Goal: Task Accomplishment & Management: Use online tool/utility

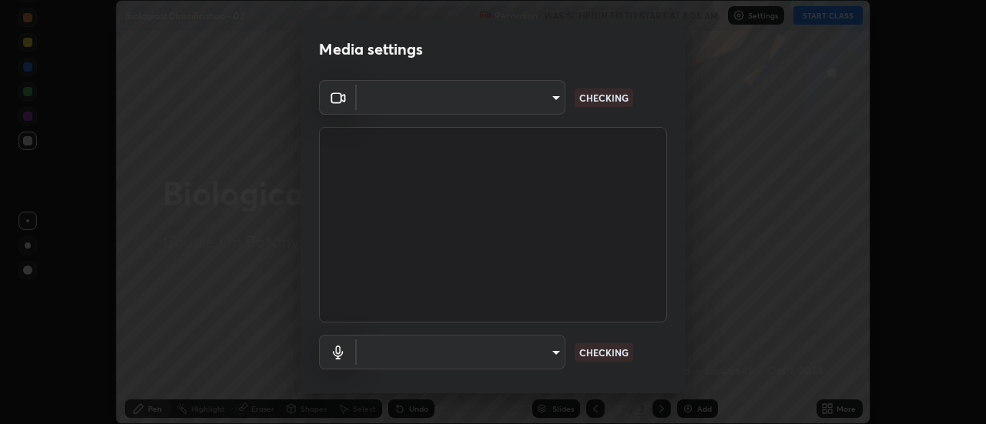
scroll to position [81, 0]
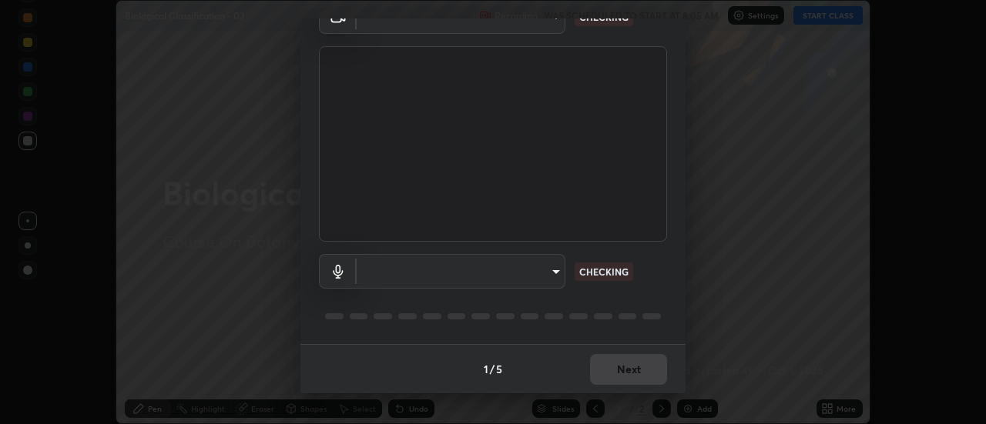
click at [554, 274] on body "Erase all Biological Classification - 03 Recording WAS SCHEDULED TO START AT 8:…" at bounding box center [493, 212] width 986 height 424
type input "985e4b1f72fc3b9494b48cef3b79fe3b682f9ae0bb15c20acfe574fe2aaad349"
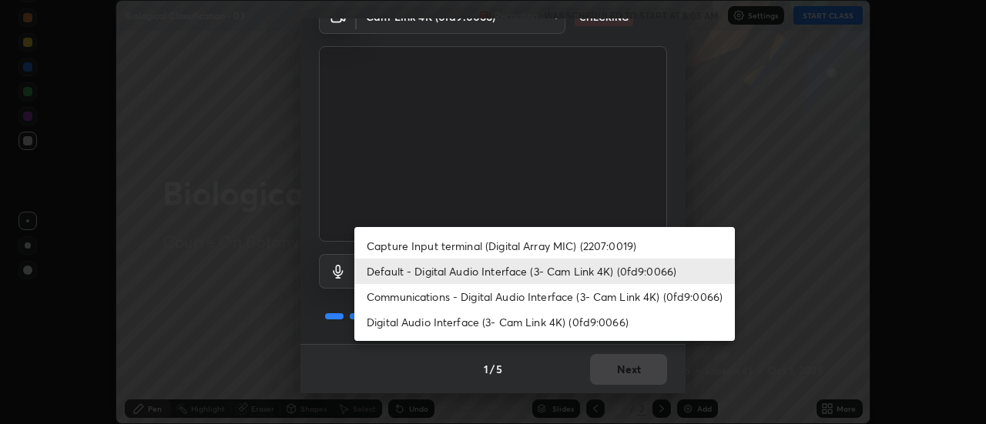
click at [570, 322] on li "Digital Audio Interface (3- Cam Link 4K) (0fd9:0066)" at bounding box center [544, 322] width 380 height 25
type input "265cf534b138bf87f319f365071951407b00c29418ffc0cf12ee2ca8a10caa95"
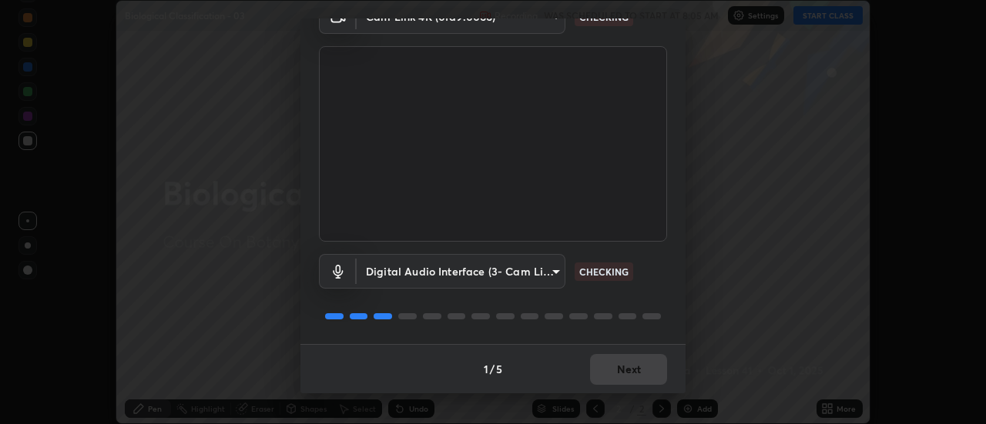
click at [631, 365] on div "1 / 5 Next" at bounding box center [492, 368] width 385 height 49
click at [632, 364] on div "1 / 5 Next" at bounding box center [492, 368] width 385 height 49
click at [633, 365] on div "1 / 5 Next" at bounding box center [492, 368] width 385 height 49
click at [633, 367] on div "1 / 5 Next" at bounding box center [492, 368] width 385 height 49
click at [634, 365] on div "1 / 5 Next" at bounding box center [492, 368] width 385 height 49
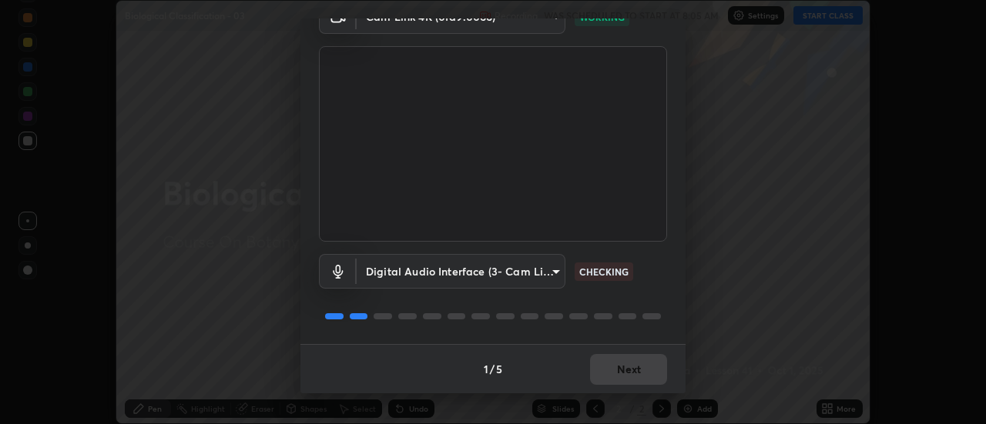
click at [637, 367] on div "1 / 5 Next" at bounding box center [492, 368] width 385 height 49
click at [638, 366] on div "1 / 5 Next" at bounding box center [492, 368] width 385 height 49
click at [636, 366] on div "1 / 5 Next" at bounding box center [492, 368] width 385 height 49
click at [636, 367] on div "1 / 5 Next" at bounding box center [492, 368] width 385 height 49
click at [641, 368] on div "1 / 5 Next" at bounding box center [492, 368] width 385 height 49
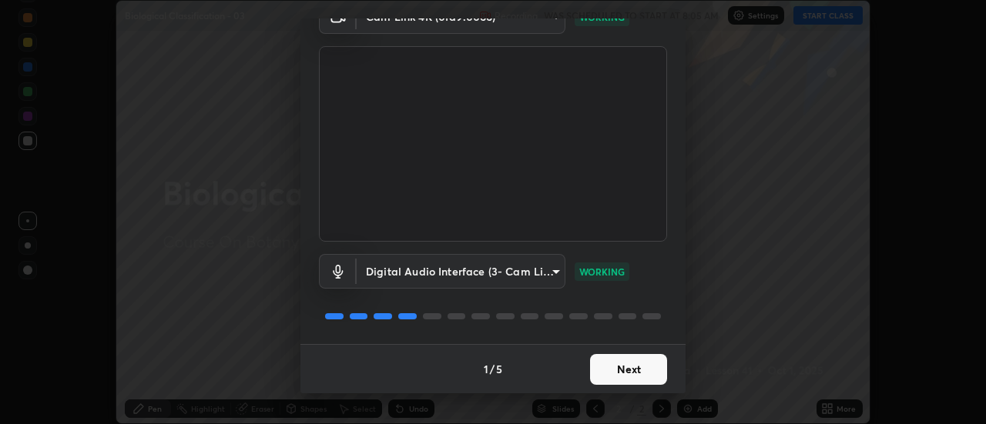
click at [641, 373] on button "Next" at bounding box center [628, 369] width 77 height 31
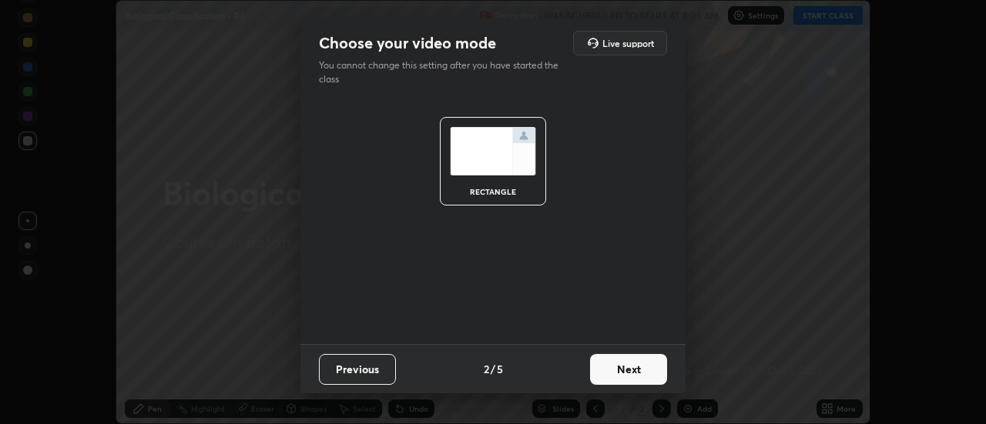
click at [634, 370] on button "Next" at bounding box center [628, 369] width 77 height 31
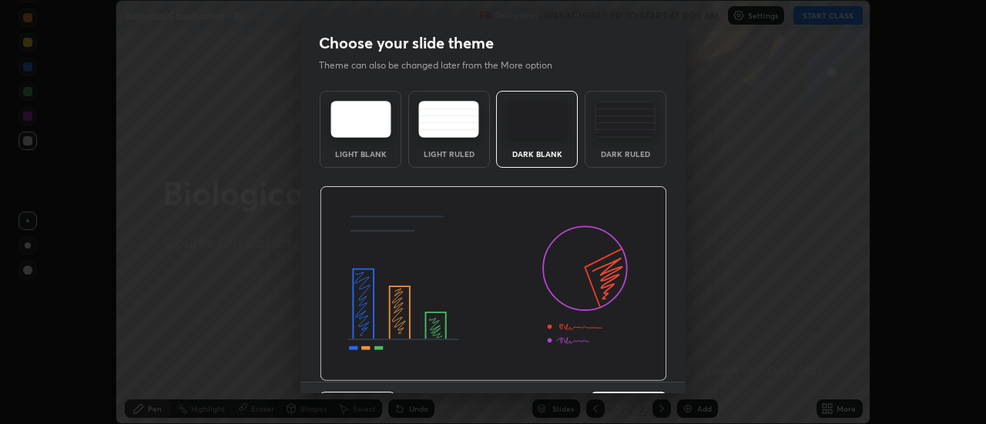
click at [631, 363] on img at bounding box center [493, 284] width 347 height 196
click at [638, 365] on img at bounding box center [493, 284] width 347 height 196
click at [639, 366] on img at bounding box center [493, 284] width 347 height 196
click at [632, 372] on img at bounding box center [493, 284] width 347 height 196
click at [629, 379] on img at bounding box center [493, 284] width 347 height 196
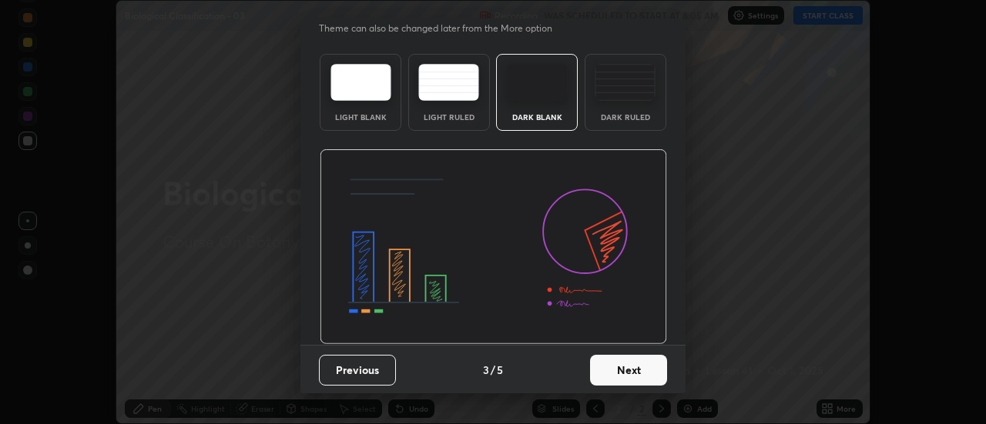
scroll to position [38, 0]
click at [638, 370] on button "Next" at bounding box center [628, 369] width 77 height 31
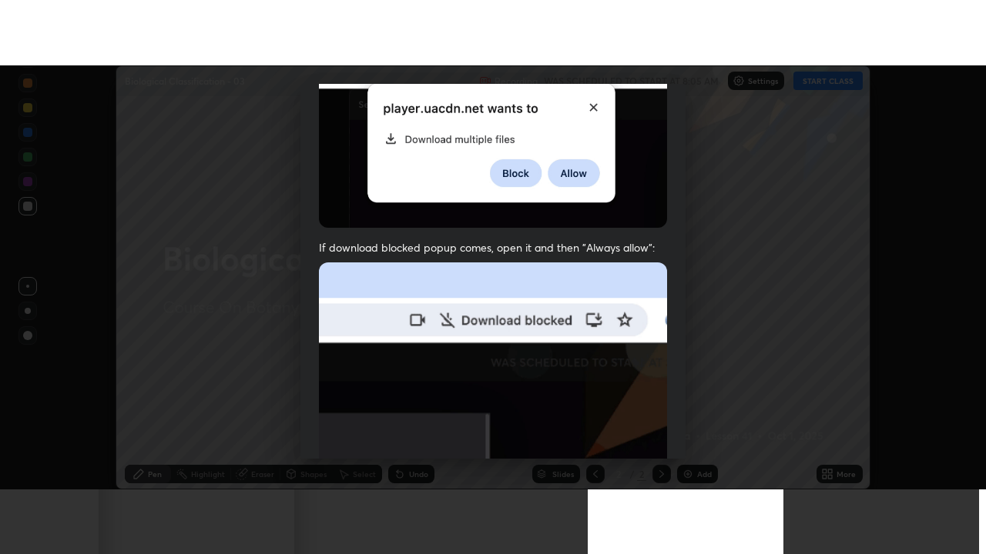
scroll to position [395, 0]
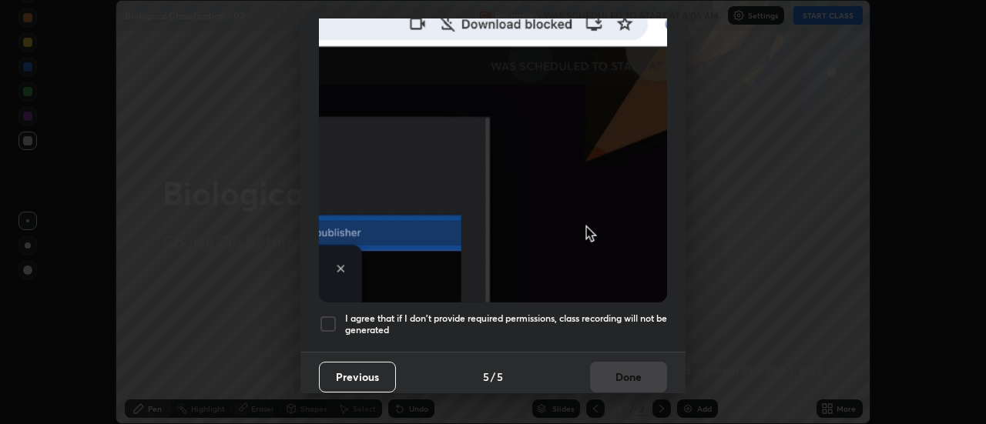
click at [601, 313] on h5 "I agree that if I don't provide required permissions, class recording will not …" at bounding box center [506, 325] width 322 height 24
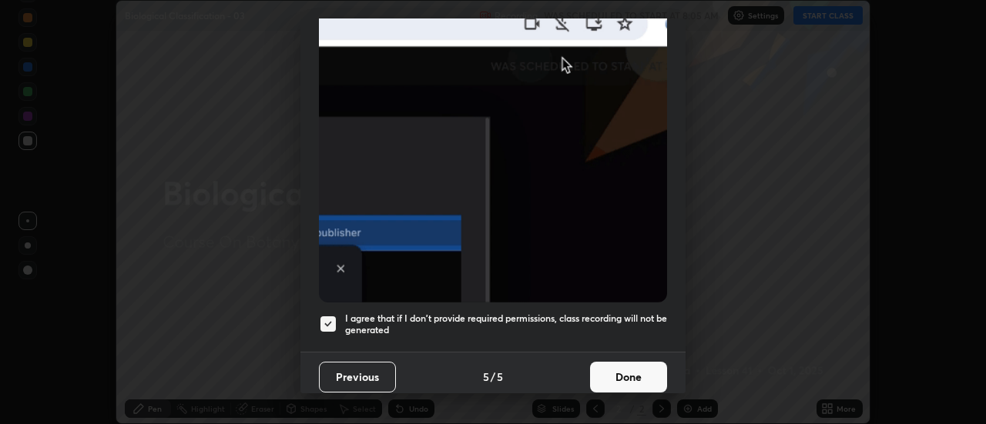
click at [622, 370] on button "Done" at bounding box center [628, 377] width 77 height 31
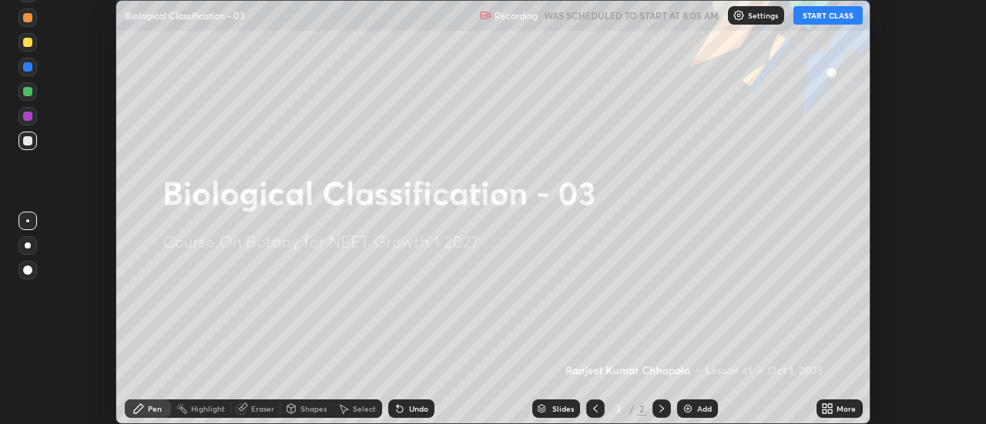
click at [830, 408] on icon at bounding box center [830, 406] width 4 height 4
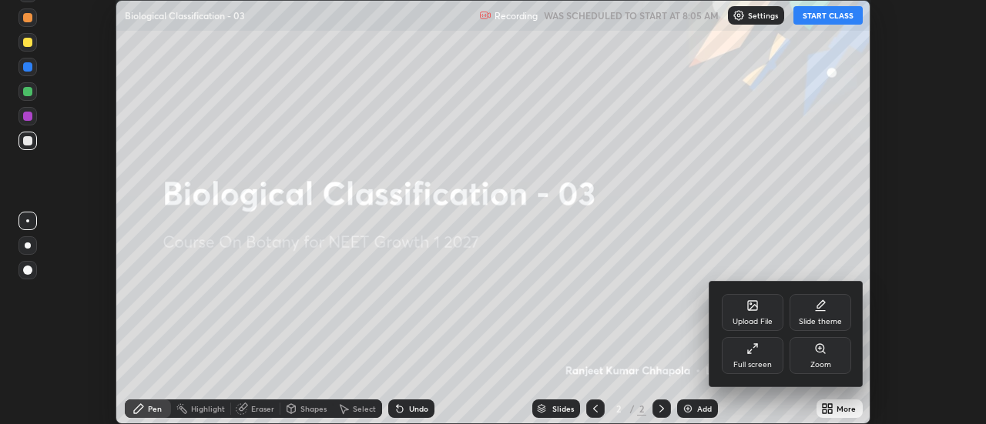
click at [754, 356] on div "Full screen" at bounding box center [752, 355] width 62 height 37
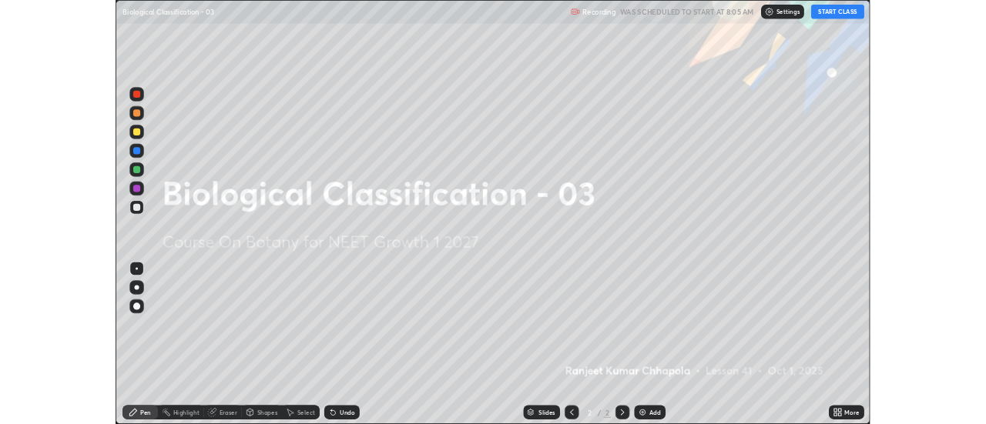
scroll to position [554, 986]
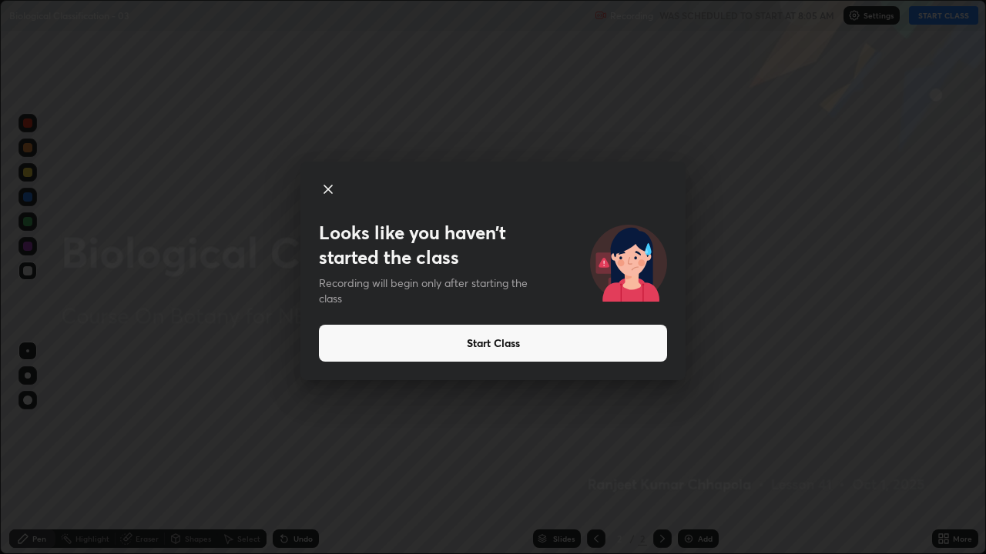
click at [601, 342] on button "Start Class" at bounding box center [493, 343] width 348 height 37
click at [568, 342] on button "Start Class" at bounding box center [493, 343] width 348 height 37
click at [559, 338] on button "Start Class" at bounding box center [493, 343] width 348 height 37
click at [540, 346] on button "Start Class" at bounding box center [493, 343] width 348 height 37
click at [517, 350] on button "Start Class" at bounding box center [493, 343] width 348 height 37
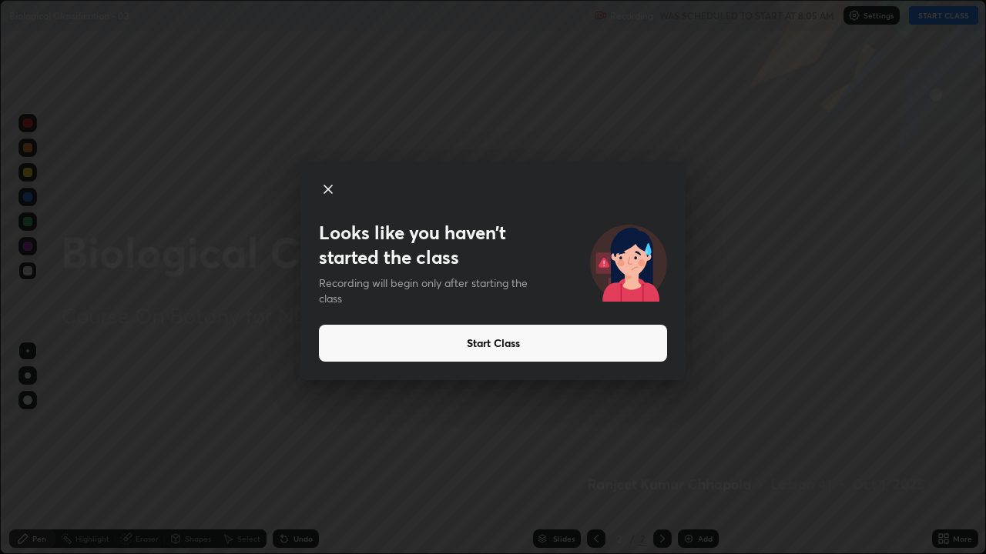
click at [496, 350] on button "Start Class" at bounding box center [493, 343] width 348 height 37
click at [490, 352] on button "Start Class" at bounding box center [493, 343] width 348 height 37
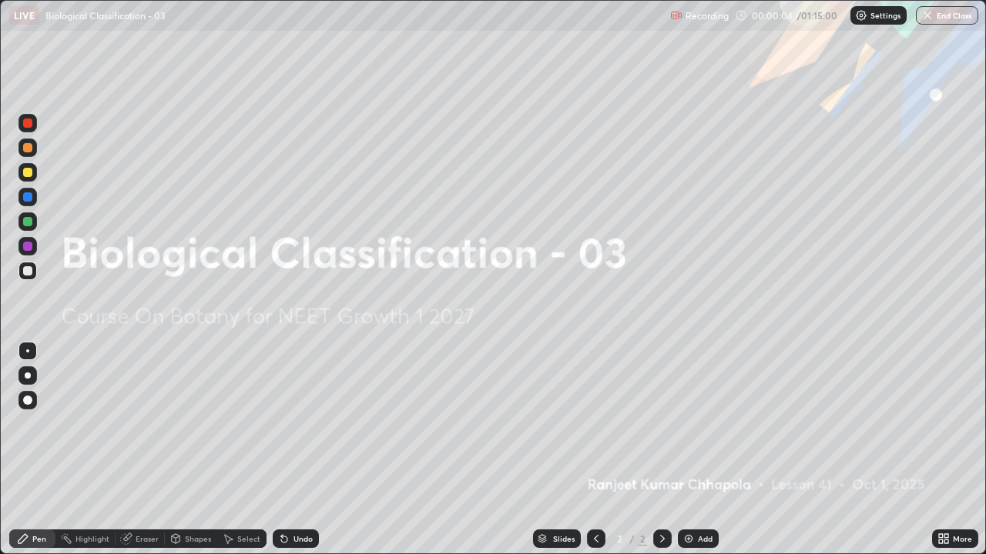
click at [940, 423] on icon at bounding box center [941, 536] width 4 height 4
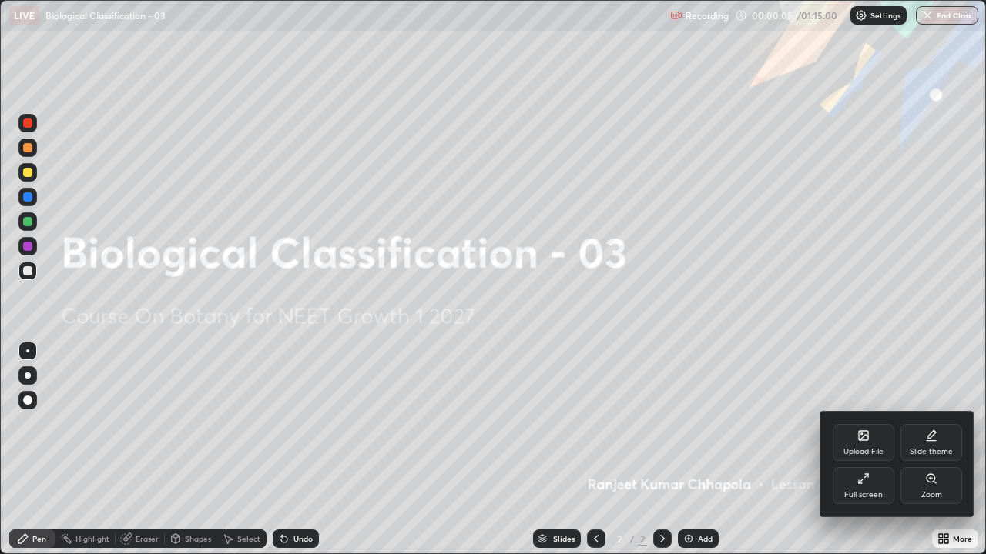
click at [867, 423] on icon at bounding box center [862, 435] width 9 height 9
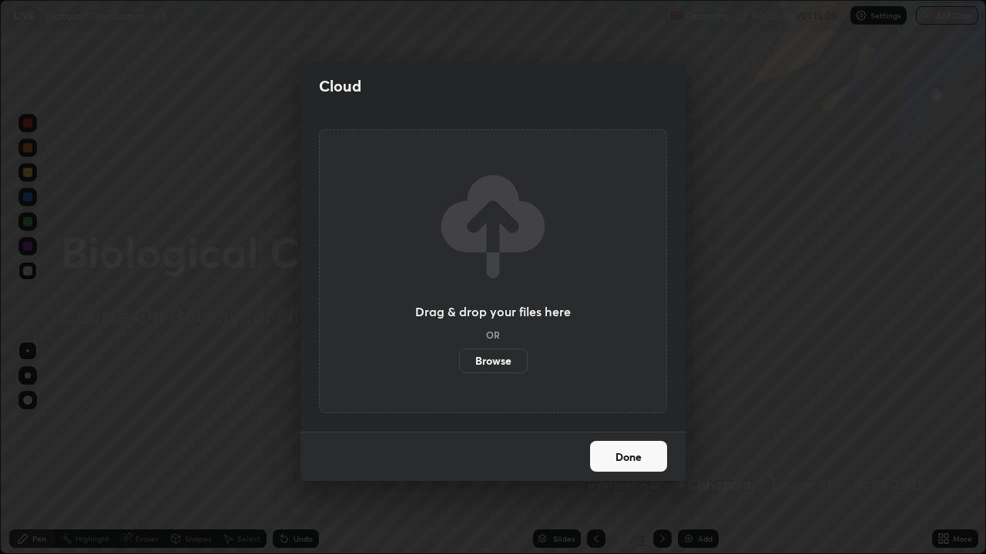
click at [504, 366] on label "Browse" at bounding box center [493, 361] width 69 height 25
click at [459, 366] on input "Browse" at bounding box center [459, 361] width 0 height 25
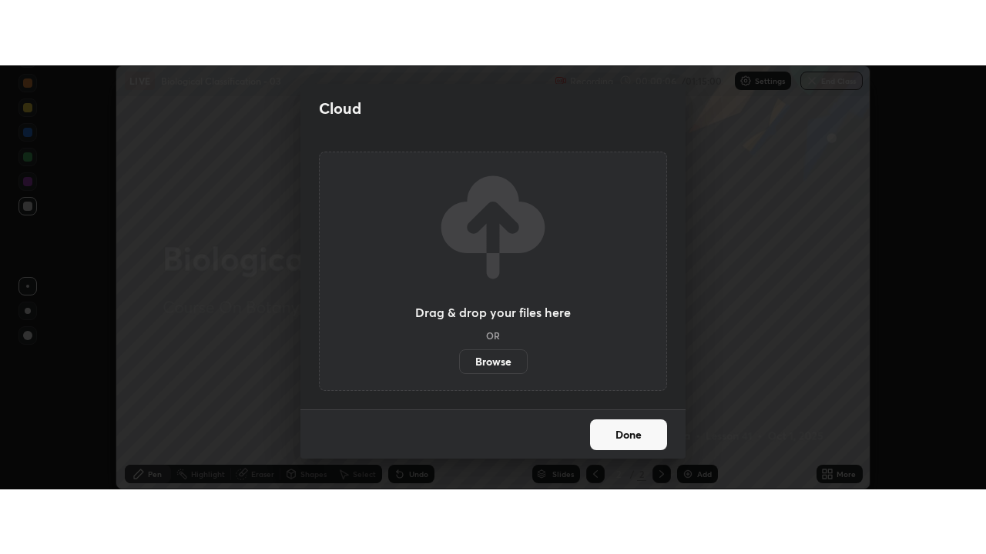
scroll to position [76569, 76008]
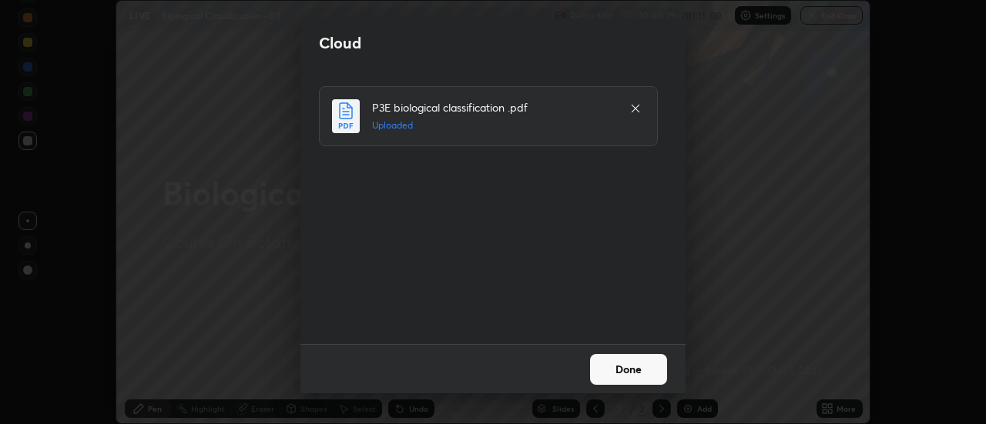
click at [610, 376] on button "Done" at bounding box center [628, 369] width 77 height 31
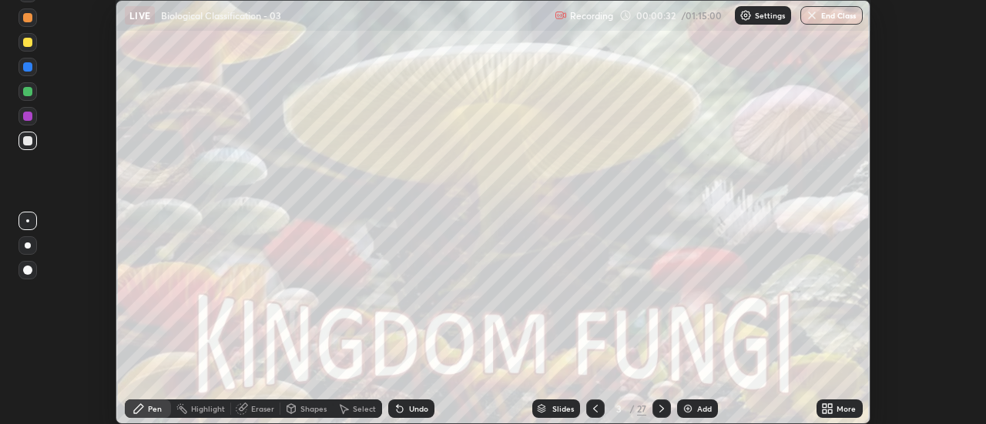
click at [826, 406] on icon at bounding box center [824, 406] width 4 height 4
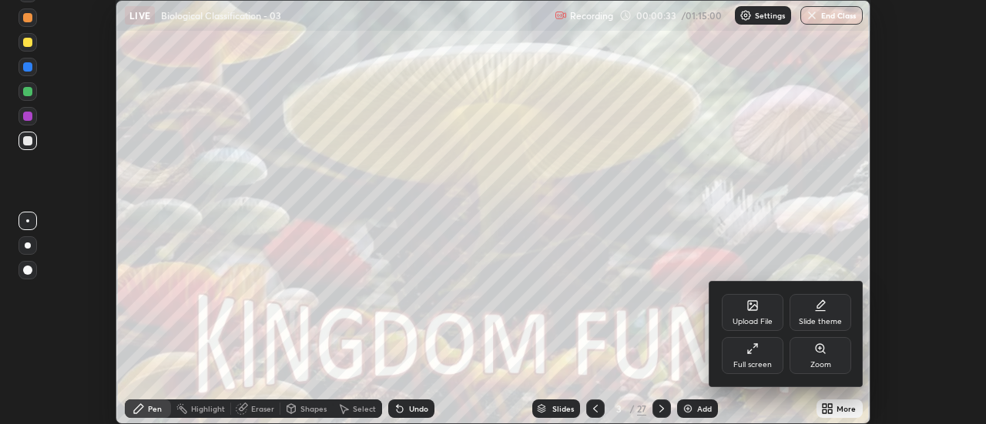
click at [762, 360] on div "Full screen" at bounding box center [752, 355] width 62 height 37
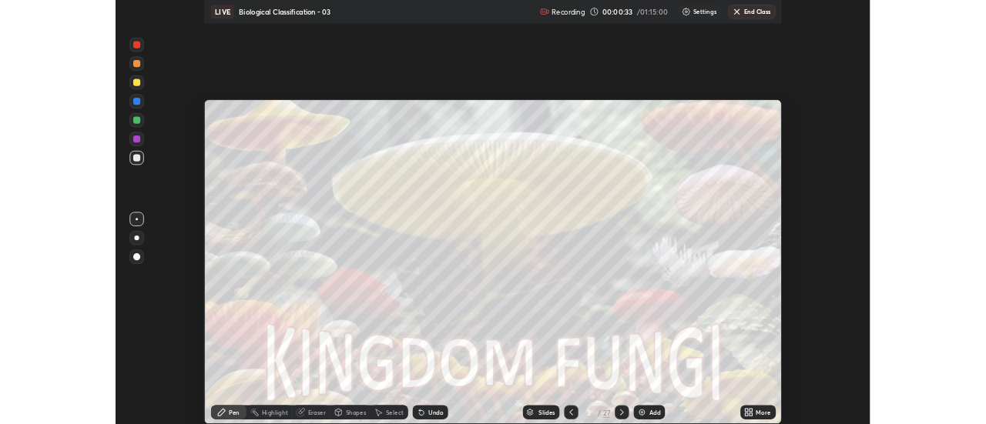
scroll to position [554, 986]
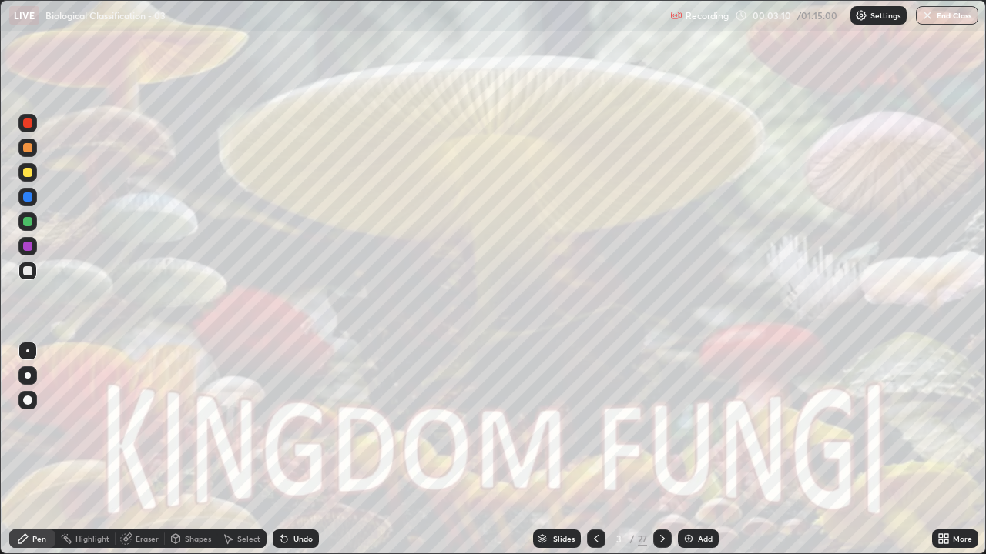
click at [661, 423] on icon at bounding box center [662, 539] width 5 height 8
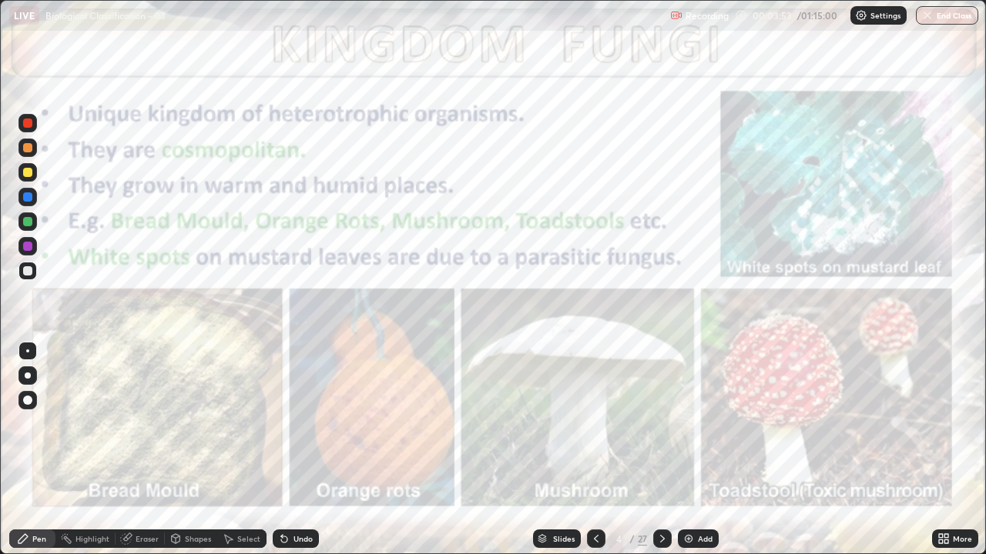
click at [91, 423] on div "Highlight" at bounding box center [92, 539] width 34 height 8
click at [32, 129] on div at bounding box center [27, 123] width 18 height 18
click at [35, 423] on div at bounding box center [27, 511] width 25 height 25
click at [28, 423] on icon at bounding box center [26, 487] width 3 height 3
click at [661, 423] on icon at bounding box center [662, 539] width 12 height 12
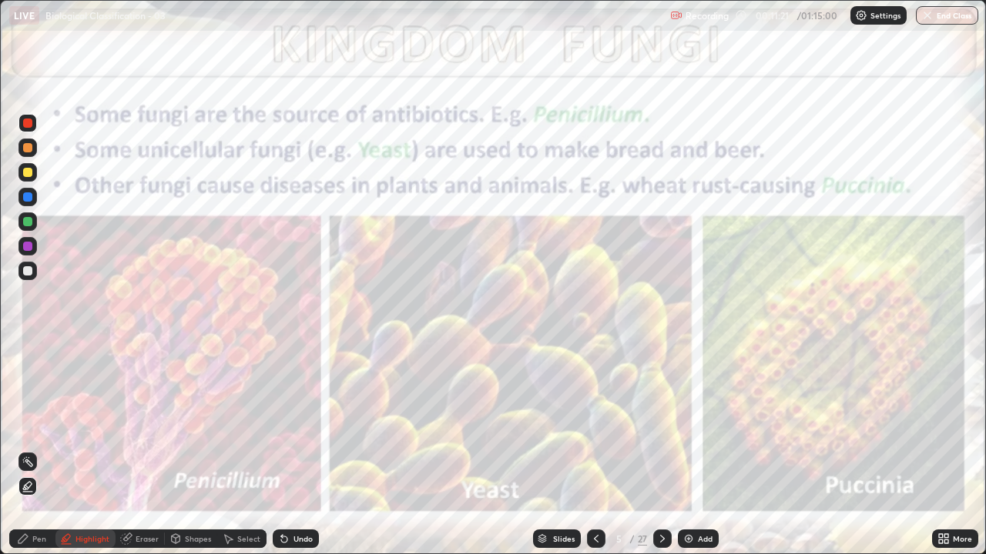
click at [30, 423] on div "Pen" at bounding box center [32, 539] width 46 height 18
click at [73, 423] on div "Highlight" at bounding box center [85, 539] width 60 height 18
click at [35, 423] on div "Pen" at bounding box center [39, 539] width 14 height 8
click at [79, 423] on div "Highlight" at bounding box center [92, 539] width 34 height 8
click at [661, 423] on div at bounding box center [662, 539] width 18 height 18
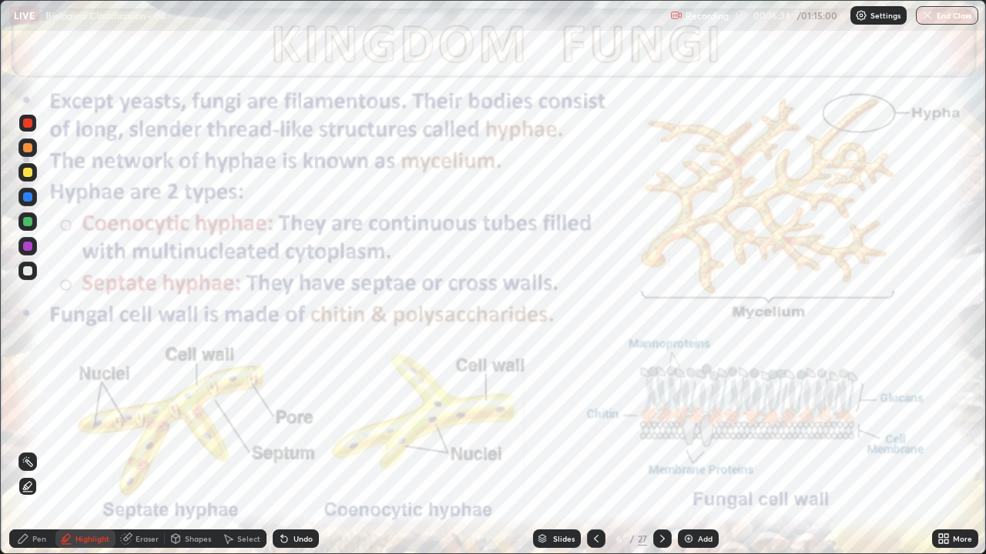
click at [293, 423] on div "Undo" at bounding box center [302, 539] width 19 height 8
click at [33, 423] on div "Pen" at bounding box center [39, 539] width 14 height 8
click at [293, 423] on div "Undo" at bounding box center [302, 539] width 19 height 8
click at [660, 423] on icon at bounding box center [662, 539] width 12 height 12
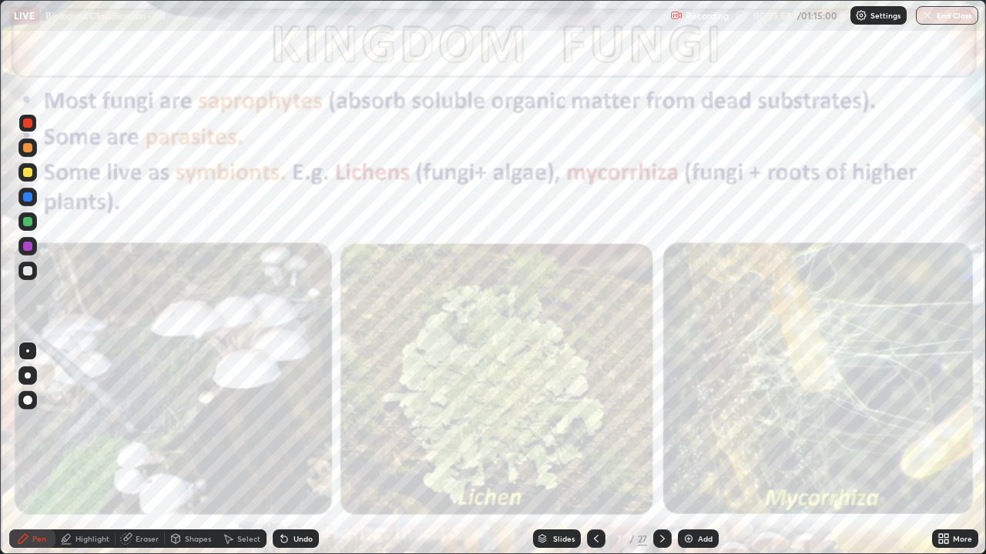
click at [232, 423] on icon at bounding box center [229, 539] width 8 height 9
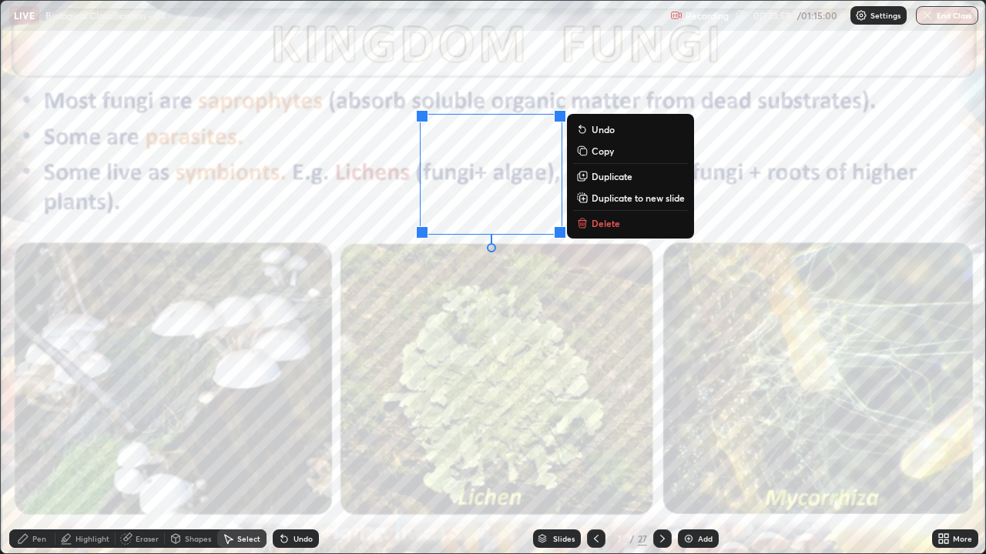
click at [610, 176] on p "Duplicate" at bounding box center [611, 176] width 41 height 12
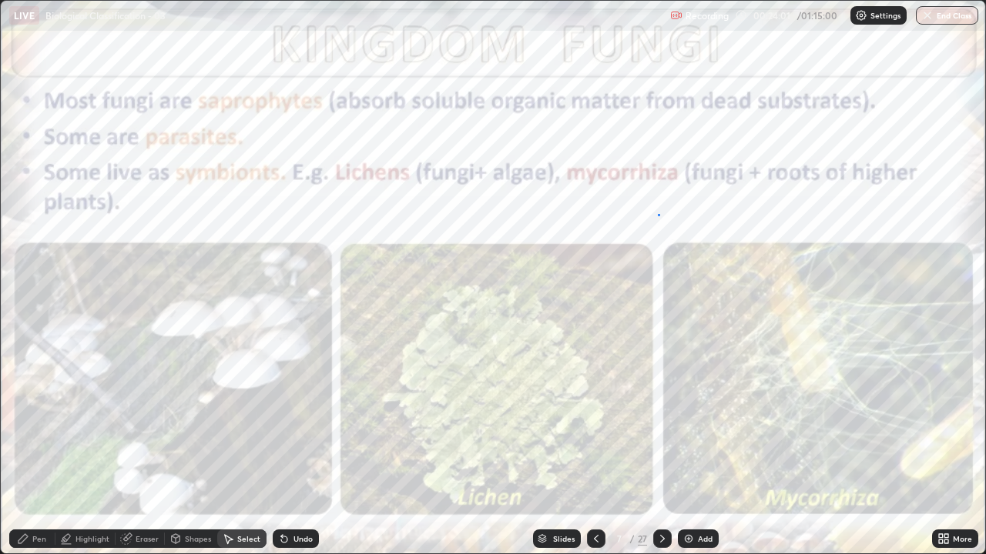
click at [658, 214] on div "0 ° Undo Copy Duplicate Duplicate to new slide Delete" at bounding box center [493, 277] width 984 height 553
click at [663, 423] on icon at bounding box center [662, 539] width 12 height 12
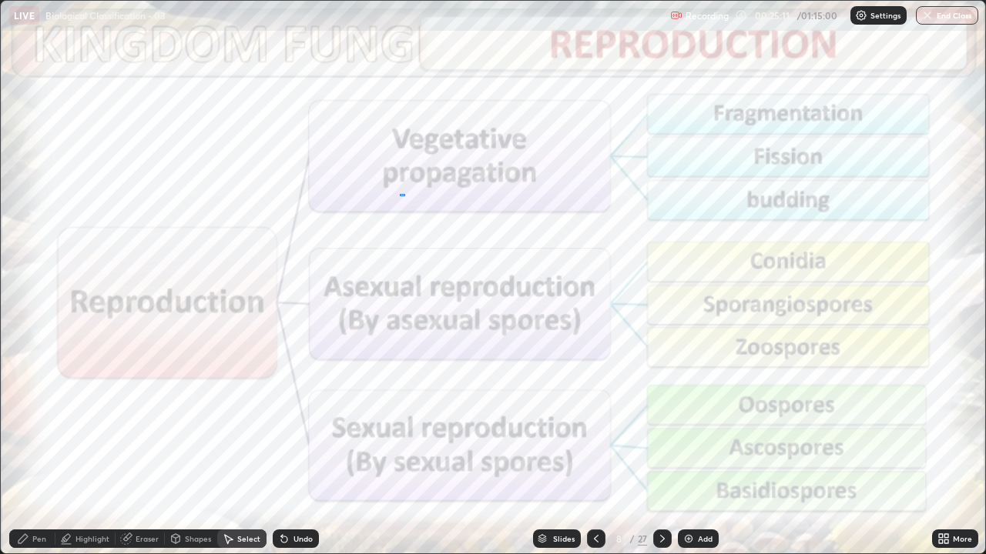
click at [402, 206] on div "0 ° Undo Copy Duplicate Duplicate to new slide Delete" at bounding box center [493, 277] width 984 height 553
click at [43, 423] on div "Pen" at bounding box center [39, 539] width 14 height 8
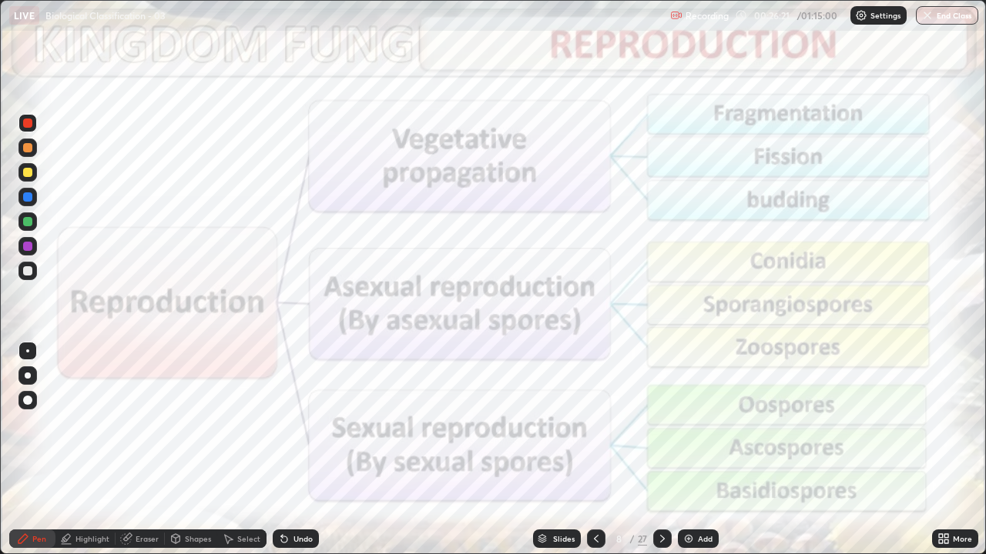
click at [661, 423] on icon at bounding box center [662, 539] width 12 height 12
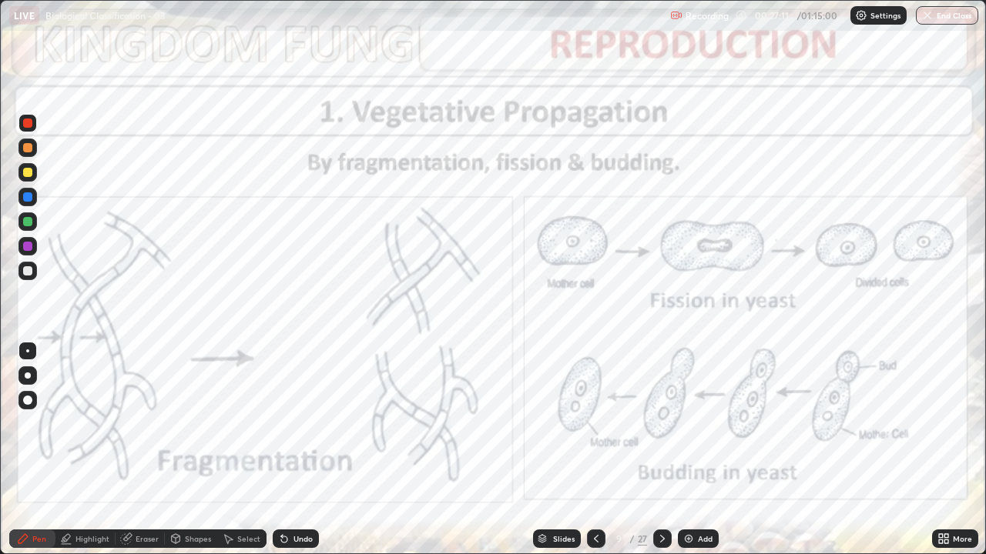
click at [594, 423] on icon at bounding box center [596, 539] width 12 height 12
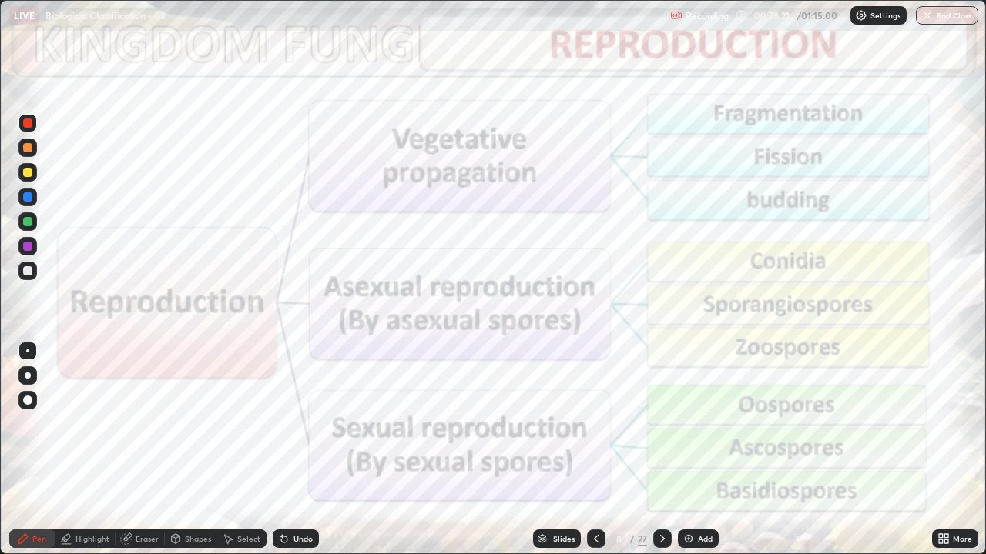
click at [660, 423] on icon at bounding box center [662, 539] width 5 height 8
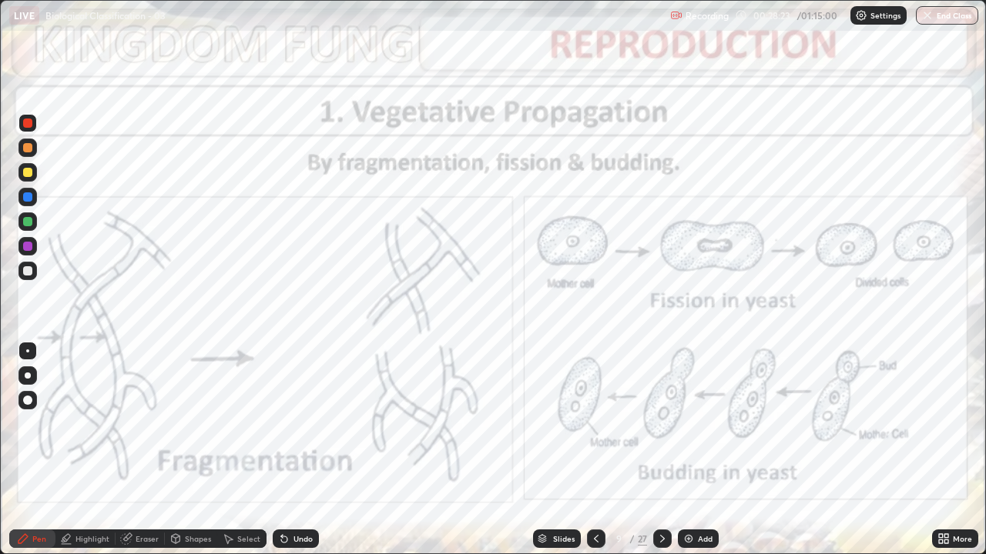
click at [661, 423] on icon at bounding box center [662, 539] width 12 height 12
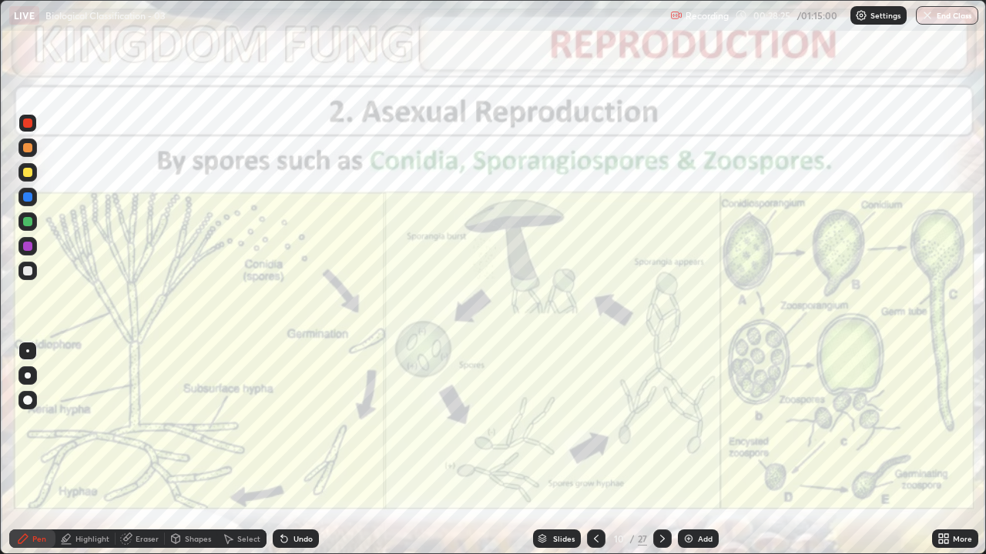
click at [597, 423] on div at bounding box center [596, 539] width 18 height 18
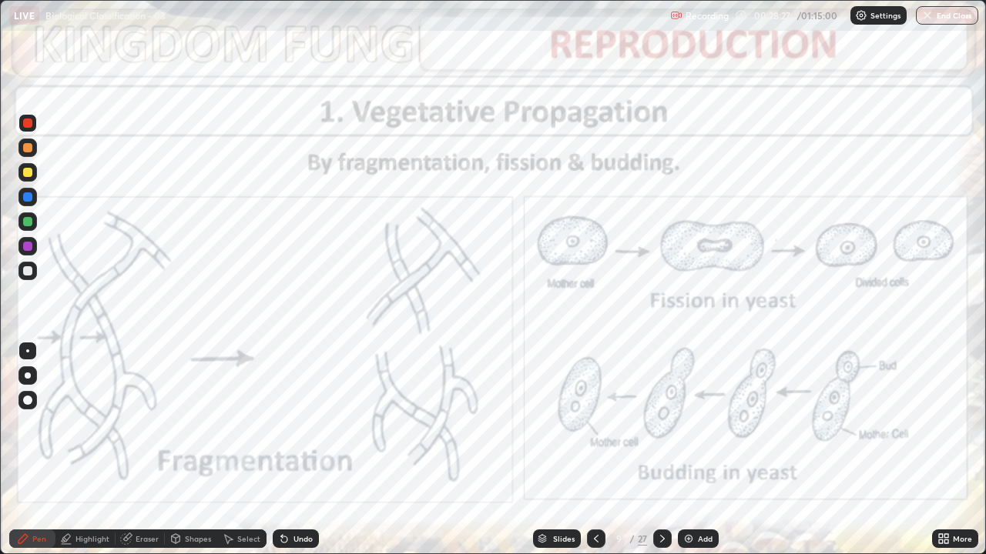
click at [661, 423] on icon at bounding box center [662, 539] width 5 height 8
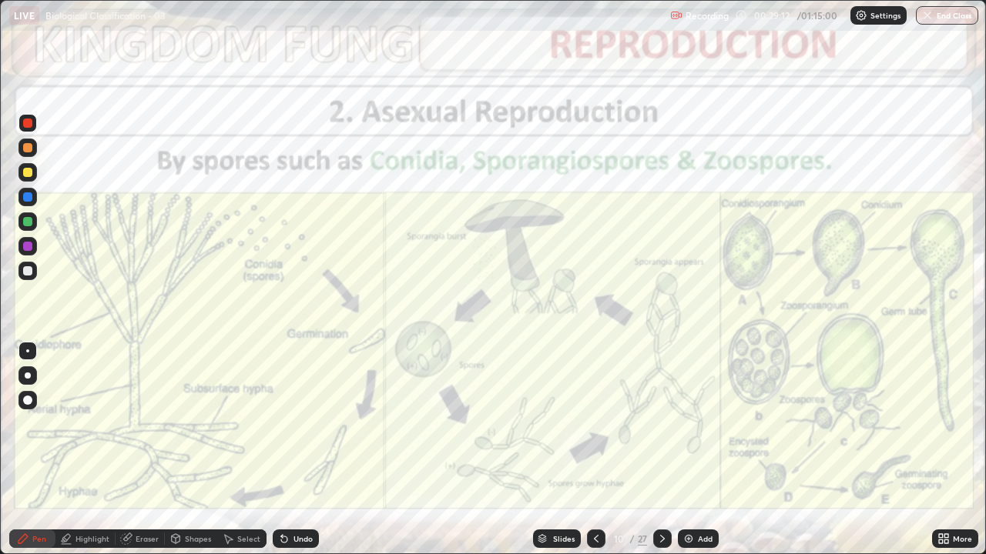
click at [661, 423] on icon at bounding box center [662, 539] width 12 height 12
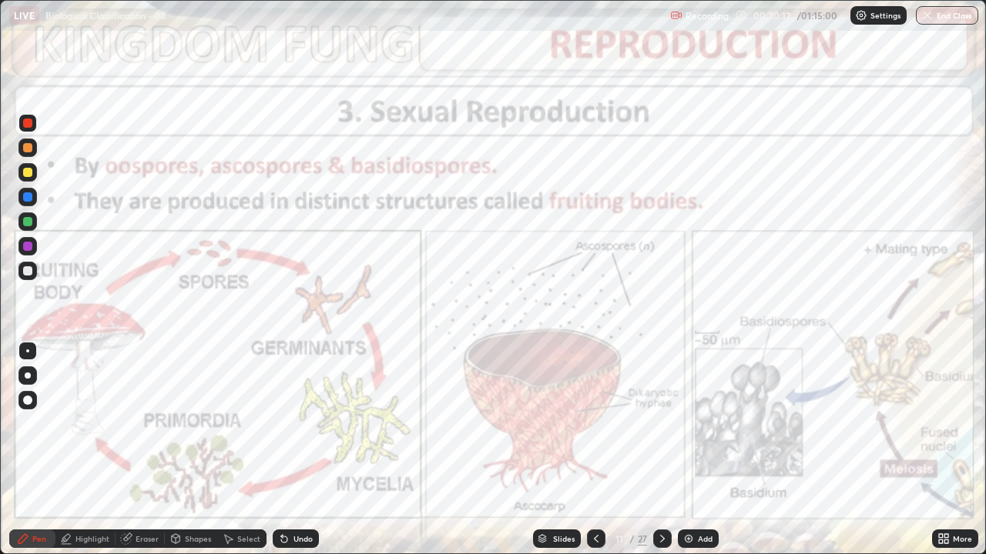
click at [29, 119] on div at bounding box center [27, 123] width 9 height 9
click at [661, 423] on icon at bounding box center [662, 539] width 12 height 12
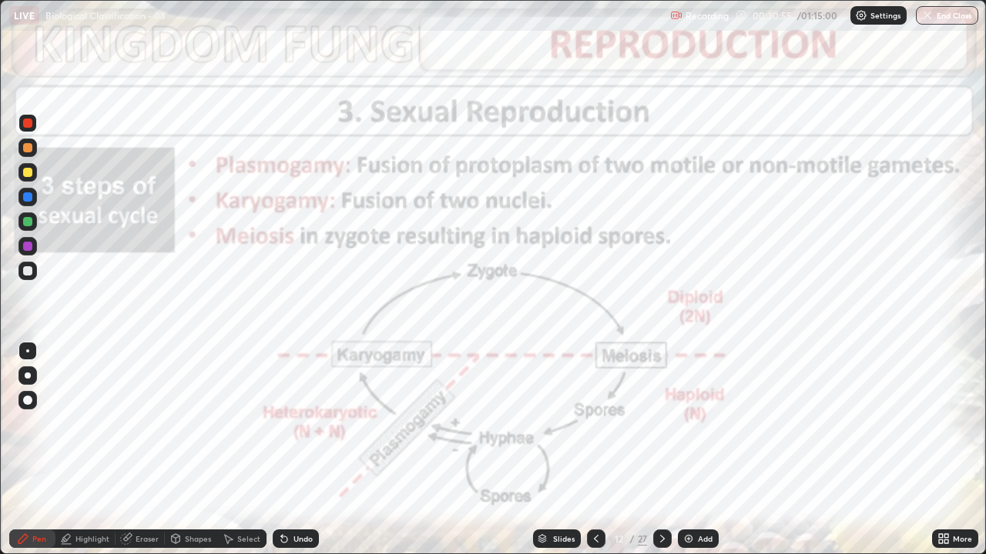
click at [592, 423] on icon at bounding box center [596, 539] width 12 height 12
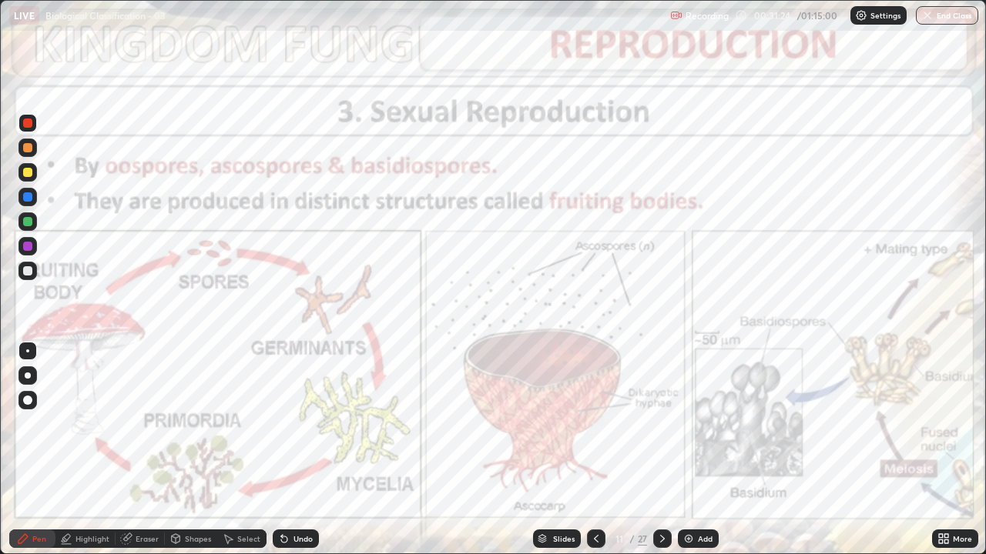
click at [658, 423] on icon at bounding box center [662, 539] width 12 height 12
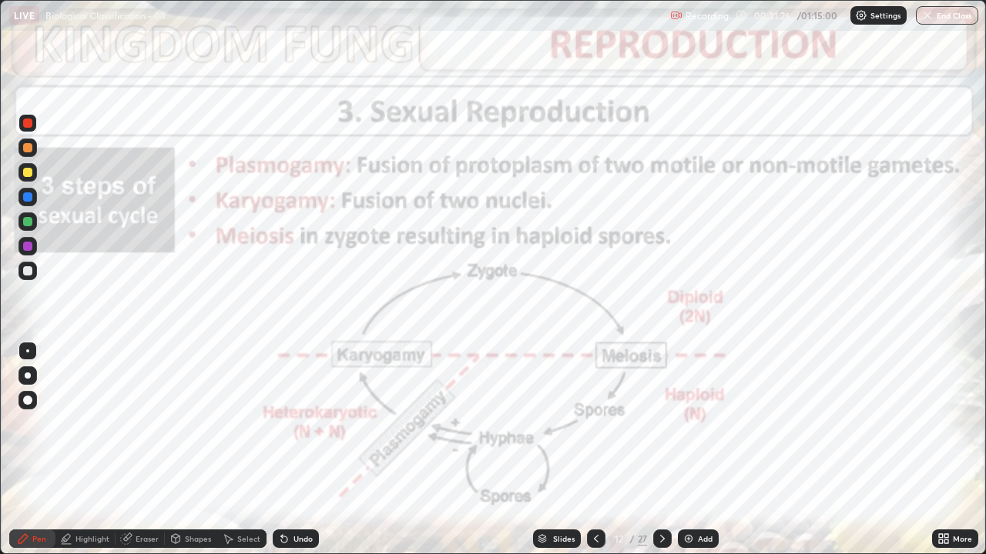
click at [592, 423] on icon at bounding box center [596, 539] width 12 height 12
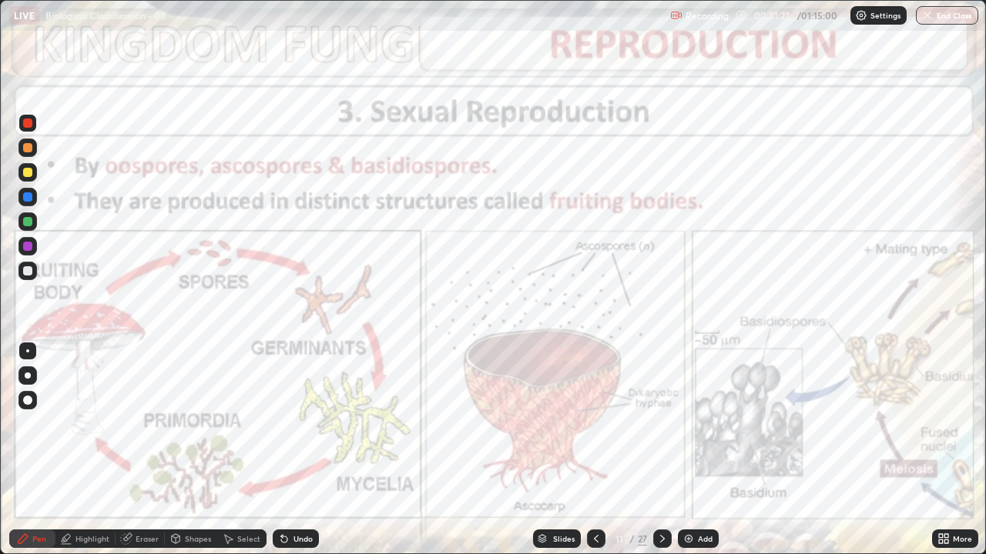
click at [661, 423] on div at bounding box center [662, 539] width 18 height 18
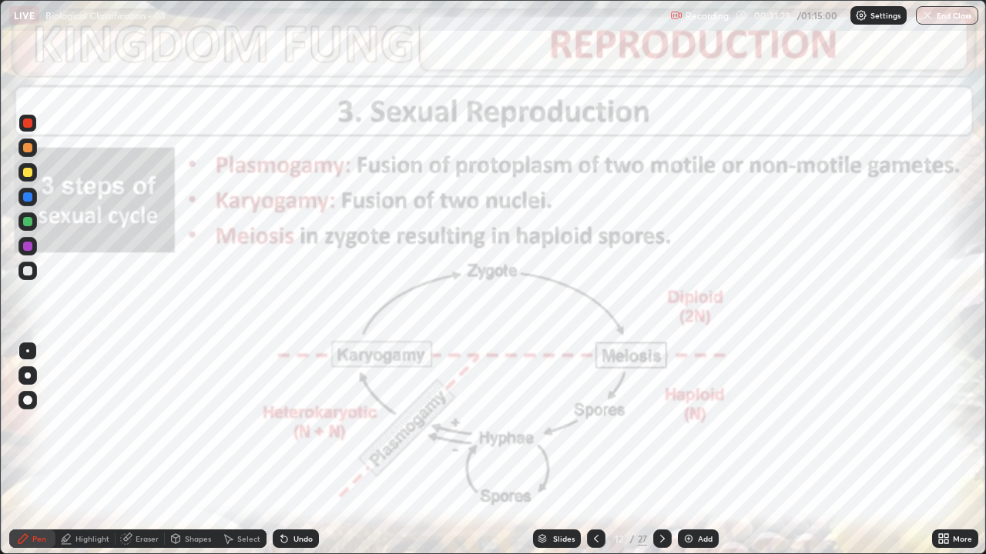
click at [594, 423] on icon at bounding box center [596, 539] width 12 height 12
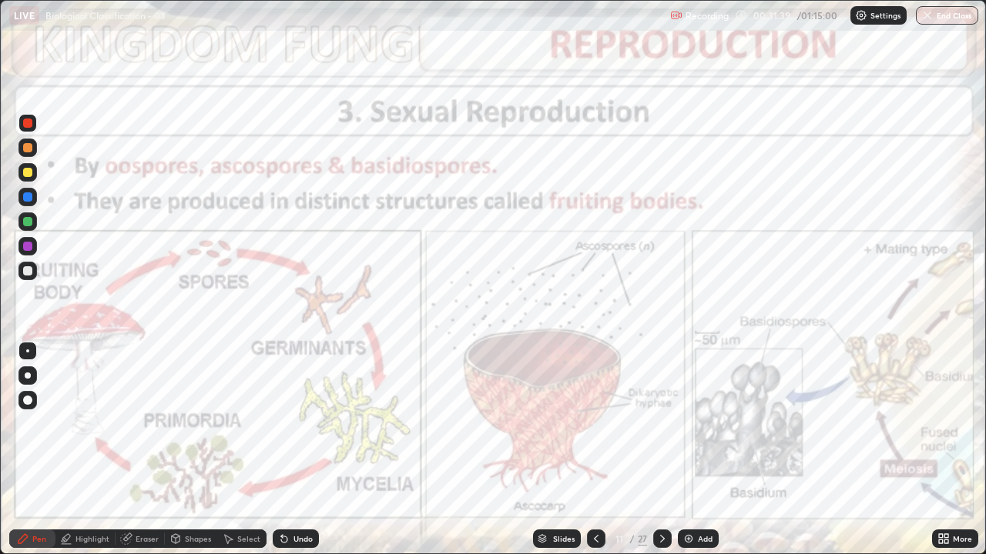
click at [661, 423] on icon at bounding box center [662, 539] width 12 height 12
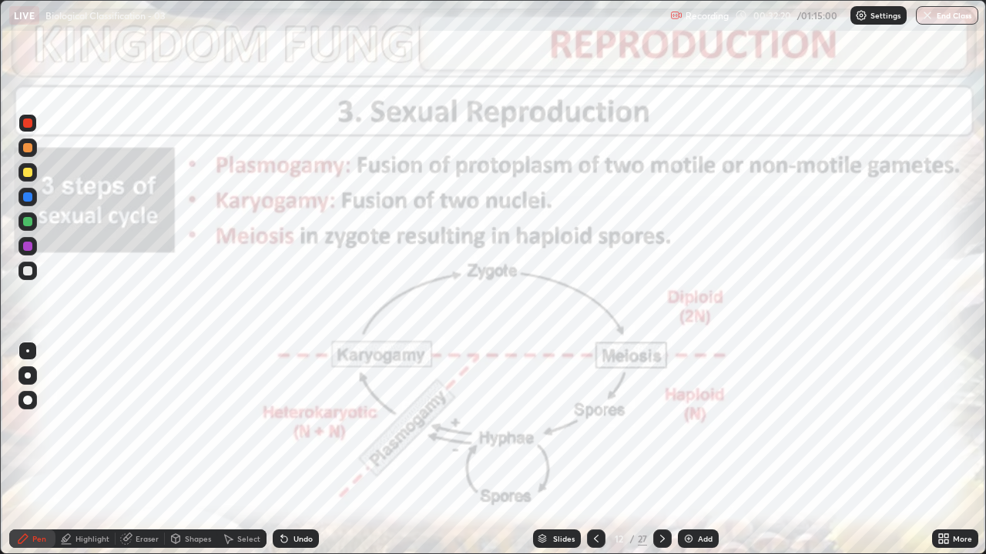
click at [89, 423] on div "Highlight" at bounding box center [92, 539] width 34 height 8
click at [28, 423] on circle at bounding box center [29, 458] width 2 height 2
click at [34, 423] on div "Pen" at bounding box center [39, 539] width 14 height 8
click at [25, 248] on div at bounding box center [27, 246] width 9 height 9
click at [292, 423] on div "Undo" at bounding box center [296, 539] width 46 height 18
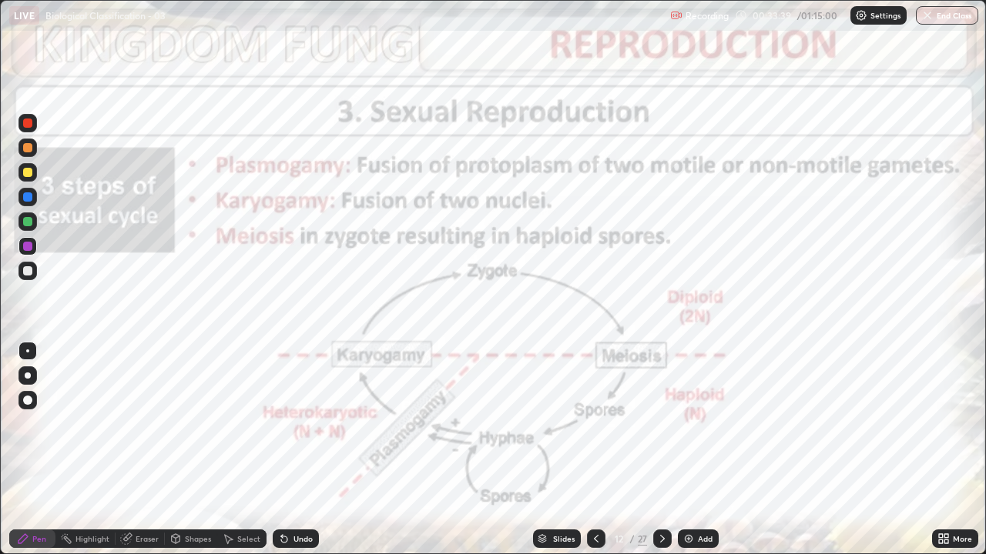
click at [146, 423] on div "Eraser" at bounding box center [147, 539] width 23 height 8
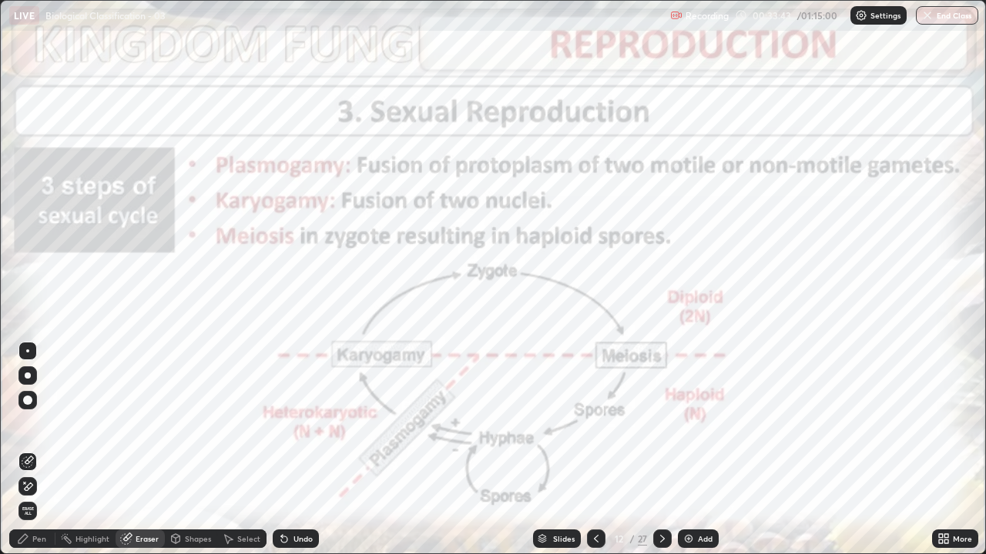
click at [44, 423] on div "Pen" at bounding box center [39, 539] width 14 height 8
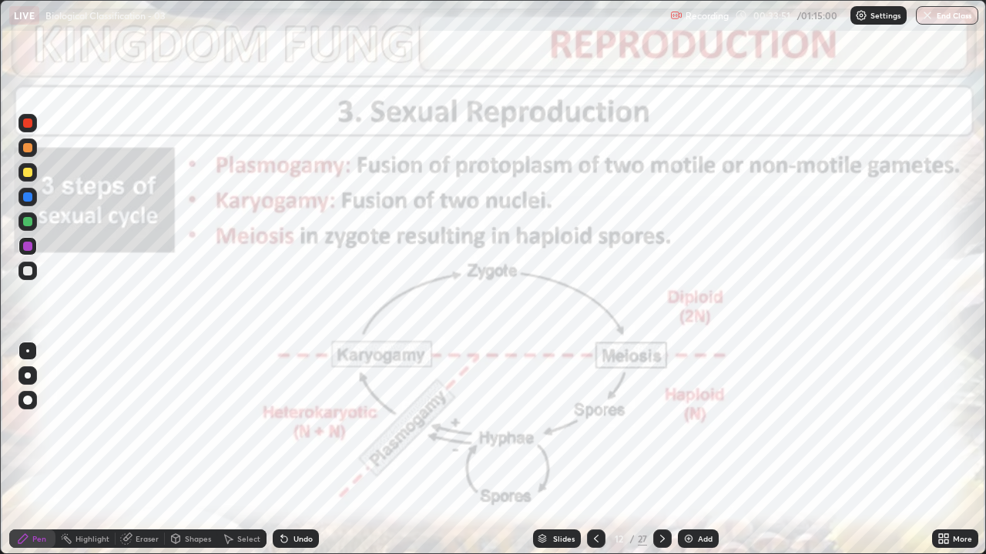
click at [234, 423] on div "Select" at bounding box center [241, 539] width 49 height 18
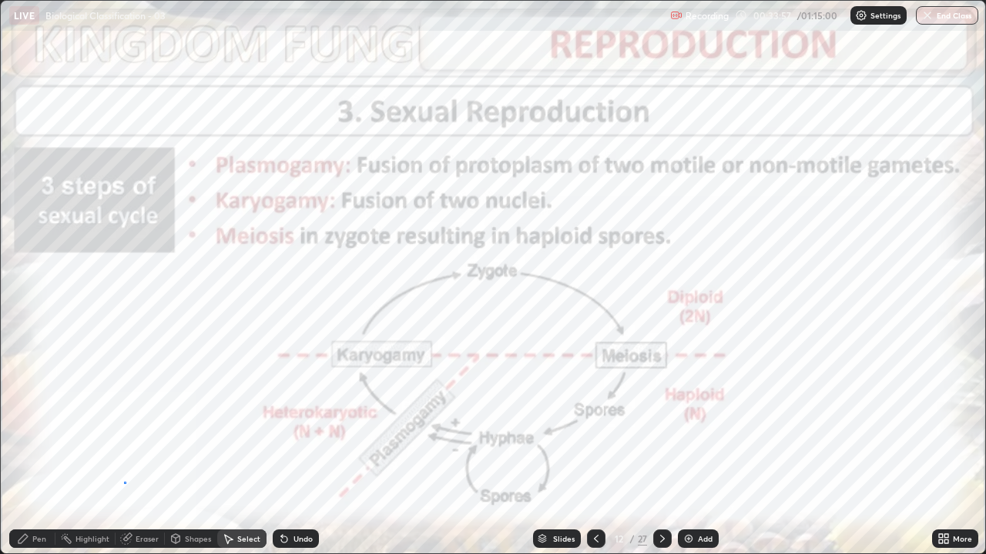
click at [124, 423] on div "0 ° Undo Copy Duplicate Duplicate to new slide Delete" at bounding box center [493, 277] width 984 height 553
click at [202, 390] on div "0 ° Undo Copy Duplicate Duplicate to new slide Delete" at bounding box center [493, 277] width 984 height 553
click at [290, 423] on div "Undo" at bounding box center [296, 539] width 46 height 18
click at [291, 423] on div "Undo" at bounding box center [296, 539] width 46 height 18
click at [293, 423] on div "Undo" at bounding box center [302, 539] width 19 height 8
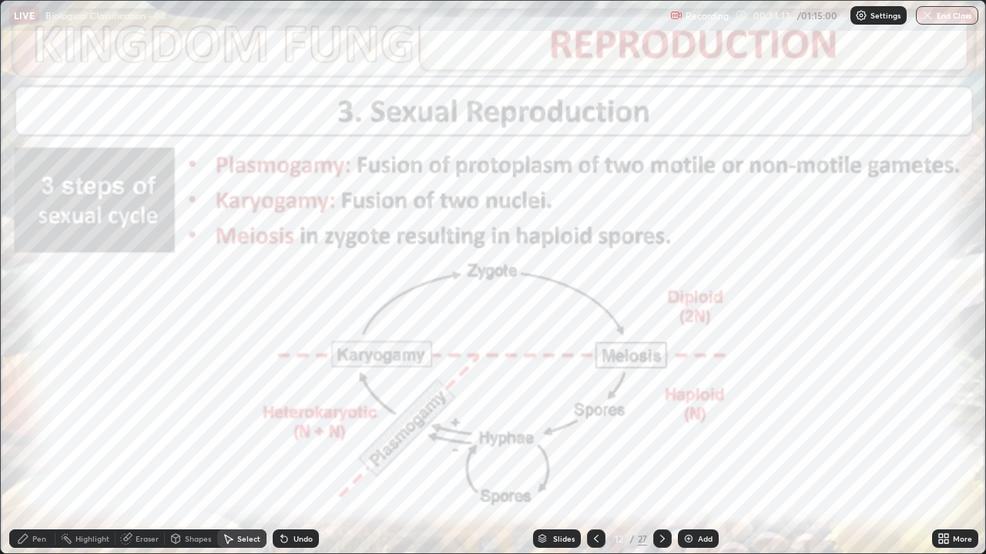
click at [289, 423] on div "Undo" at bounding box center [296, 539] width 46 height 18
click at [594, 423] on icon at bounding box center [596, 539] width 12 height 12
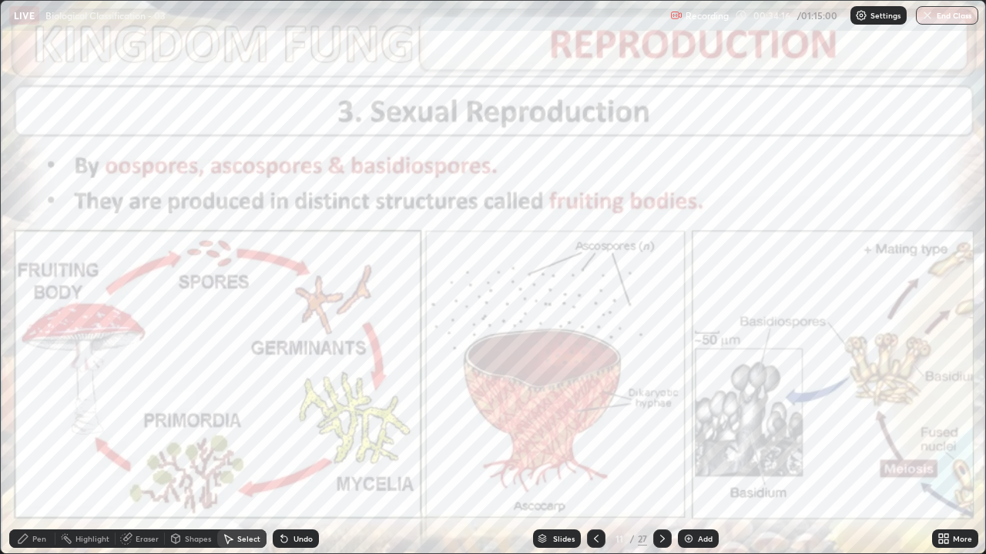
click at [698, 423] on div "Add" at bounding box center [705, 539] width 15 height 8
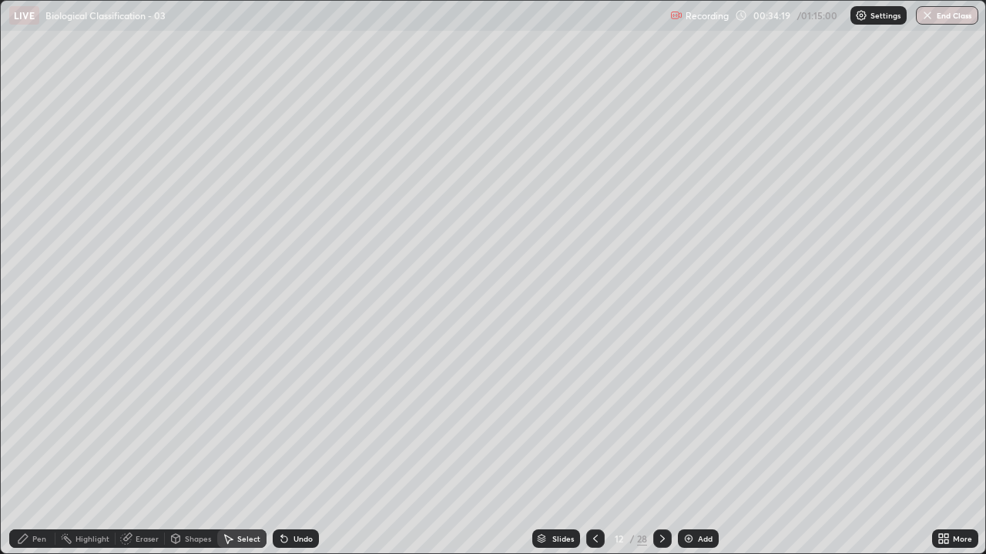
click at [37, 423] on div "Pen" at bounding box center [32, 539] width 46 height 18
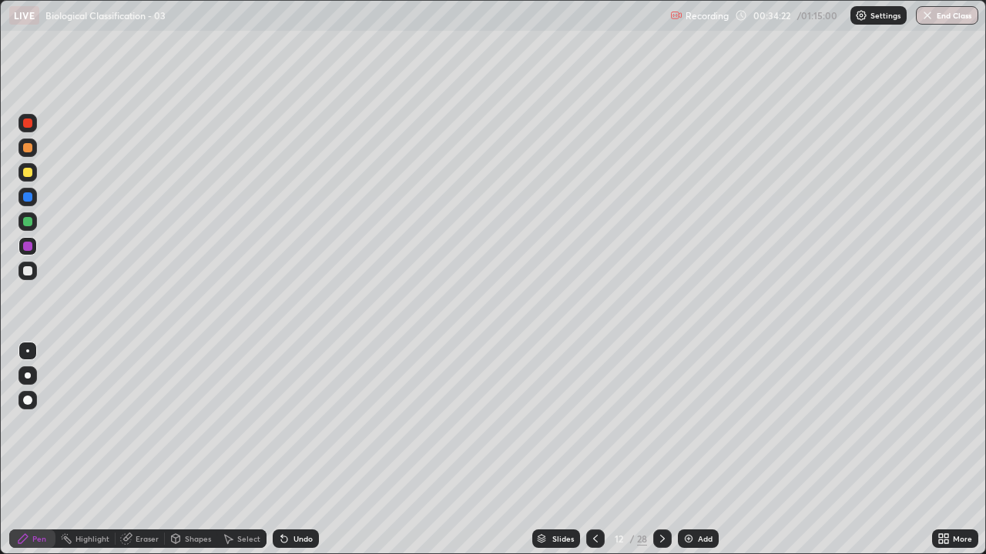
click at [29, 249] on div at bounding box center [27, 246] width 9 height 9
click at [29, 196] on div at bounding box center [27, 196] width 9 height 9
click at [28, 129] on div at bounding box center [27, 123] width 18 height 18
click at [30, 250] on div at bounding box center [27, 246] width 9 height 9
click at [289, 423] on div "Undo" at bounding box center [296, 539] width 46 height 18
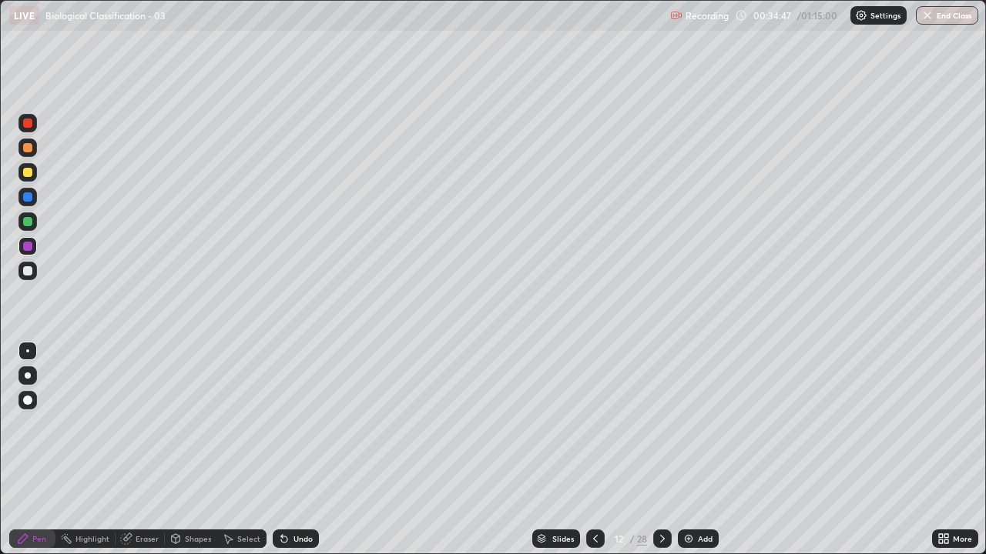
click at [293, 423] on div "Undo" at bounding box center [302, 539] width 19 height 8
click at [294, 423] on div "Undo" at bounding box center [296, 539] width 46 height 18
click at [28, 198] on div at bounding box center [27, 196] width 9 height 9
click at [27, 123] on div at bounding box center [27, 123] width 9 height 9
click at [25, 245] on div at bounding box center [27, 246] width 9 height 9
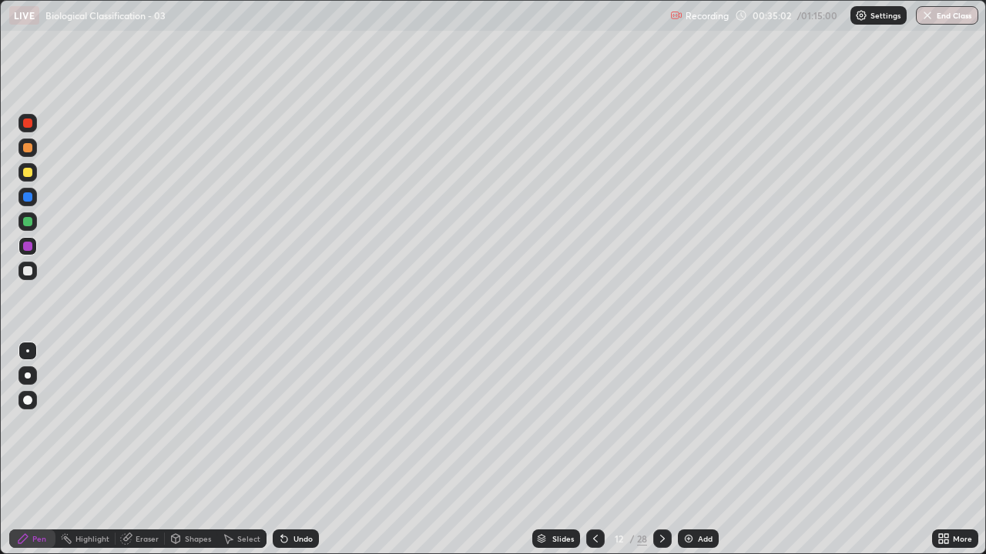
click at [28, 196] on div at bounding box center [27, 196] width 9 height 9
click at [296, 423] on div "Undo" at bounding box center [302, 539] width 19 height 8
click at [23, 248] on div at bounding box center [27, 246] width 9 height 9
click at [28, 198] on div at bounding box center [27, 196] width 9 height 9
click at [25, 246] on div at bounding box center [27, 246] width 9 height 9
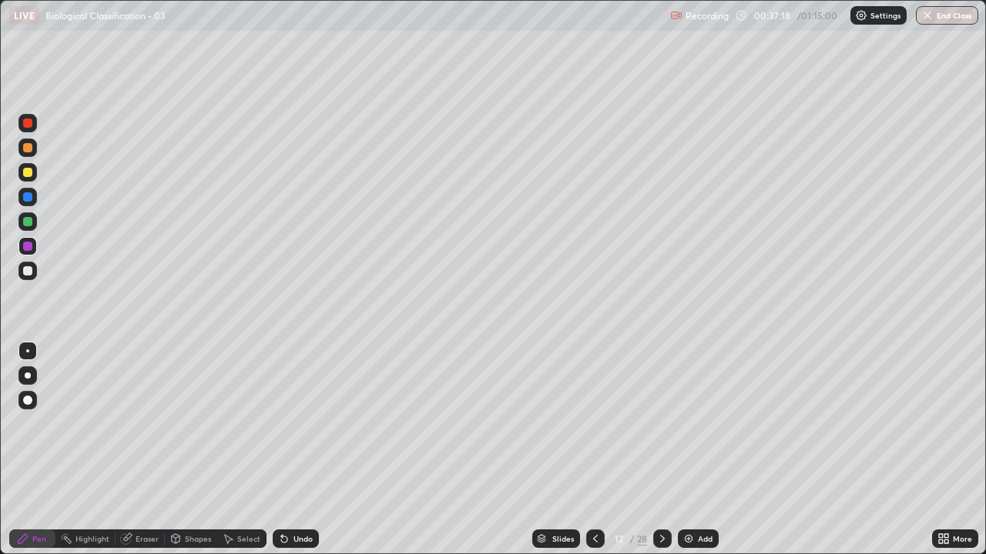
click at [660, 423] on icon at bounding box center [662, 539] width 12 height 12
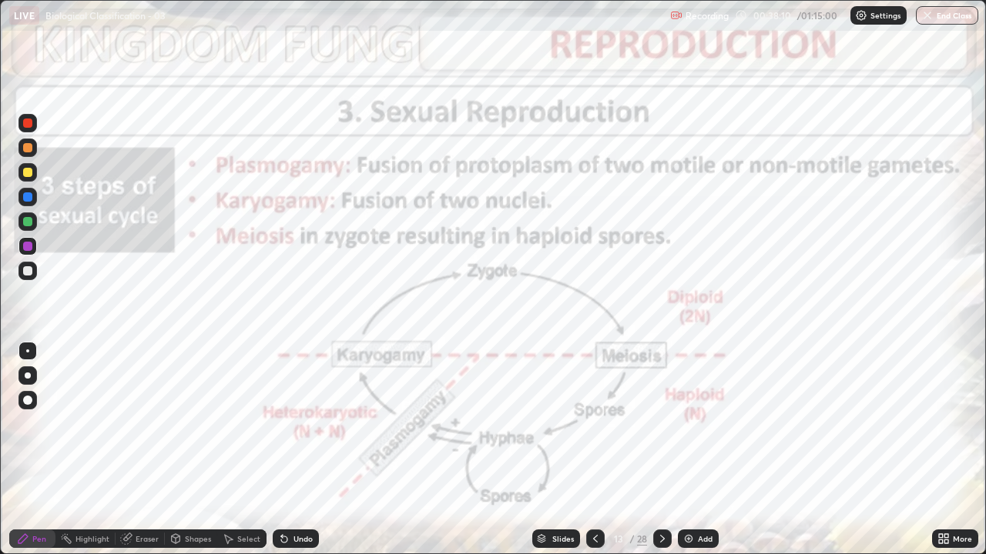
click at [659, 423] on icon at bounding box center [662, 539] width 12 height 12
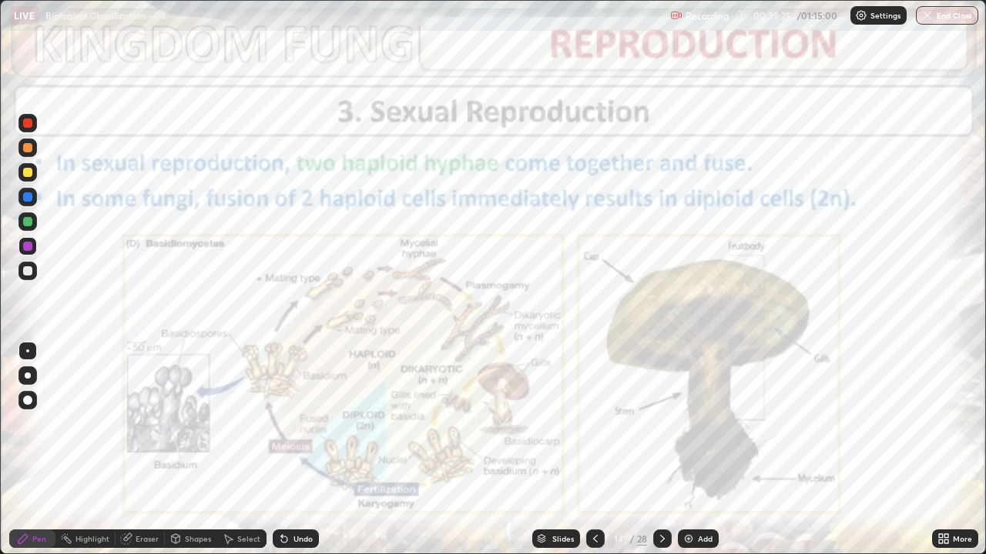
click at [593, 423] on icon at bounding box center [595, 539] width 5 height 8
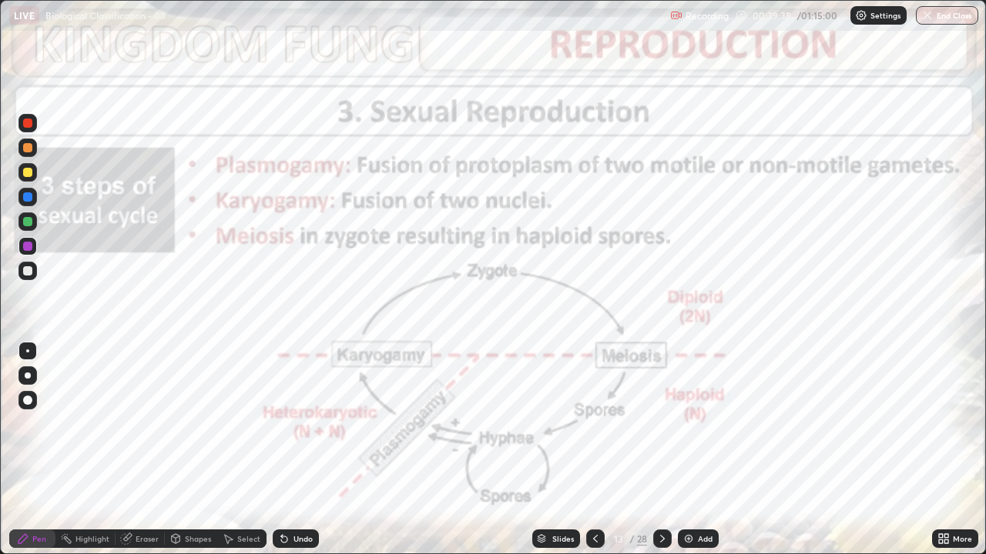
click at [661, 423] on icon at bounding box center [662, 539] width 12 height 12
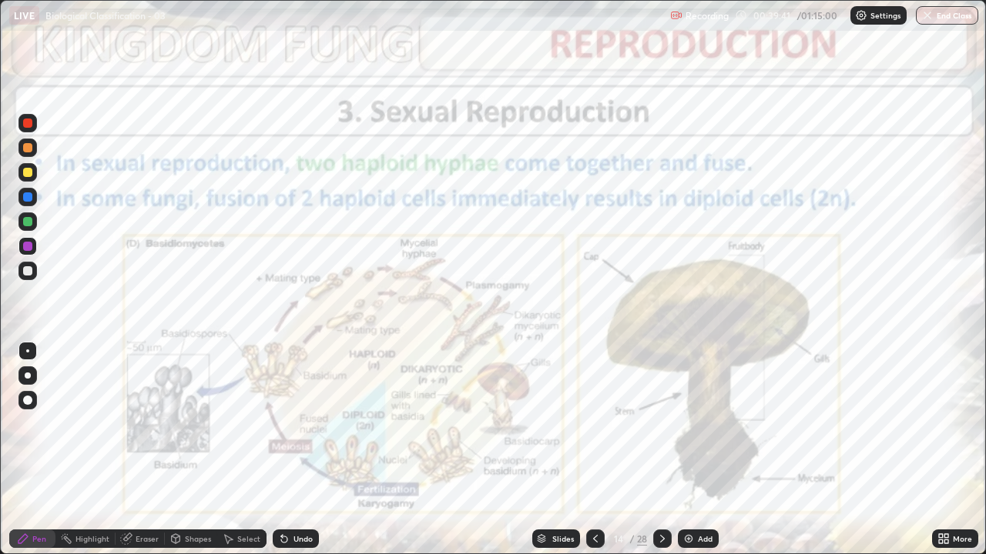
click at [593, 423] on icon at bounding box center [595, 539] width 12 height 12
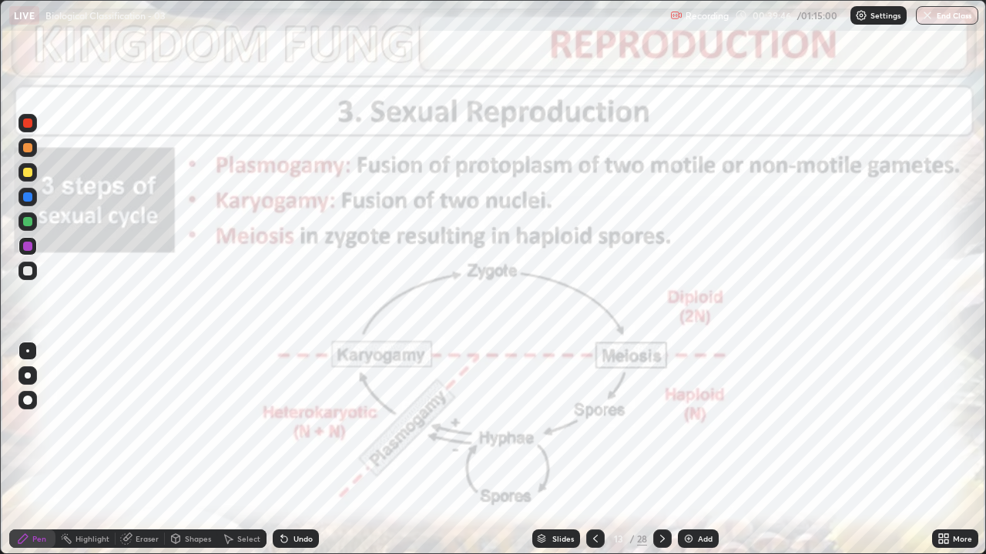
click at [661, 423] on div at bounding box center [662, 539] width 18 height 31
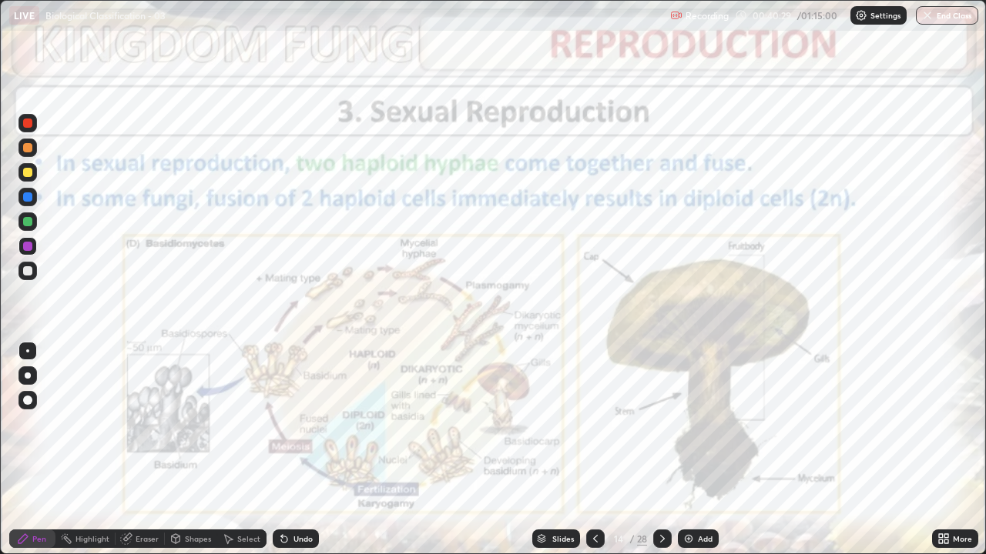
click at [659, 423] on icon at bounding box center [662, 539] width 12 height 12
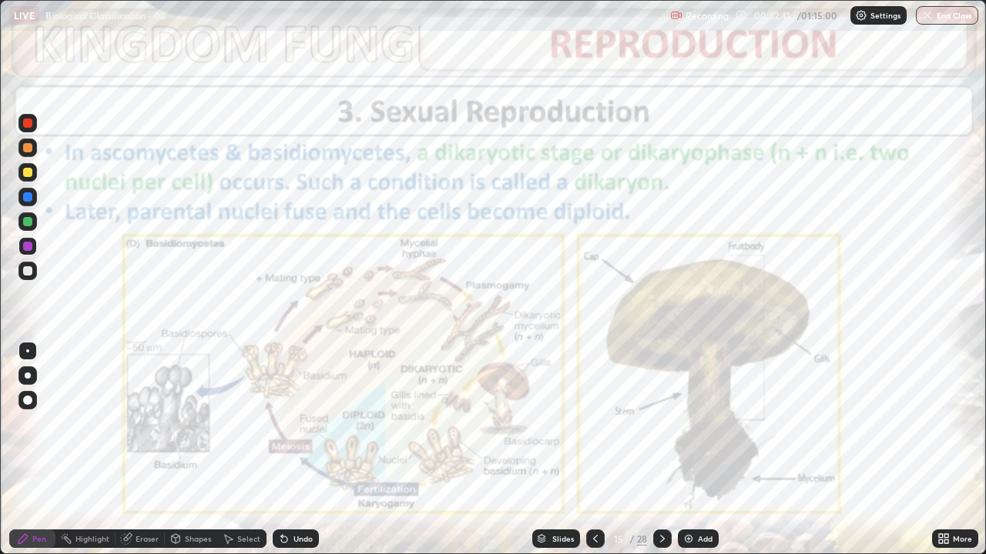
click at [659, 423] on icon at bounding box center [662, 539] width 12 height 12
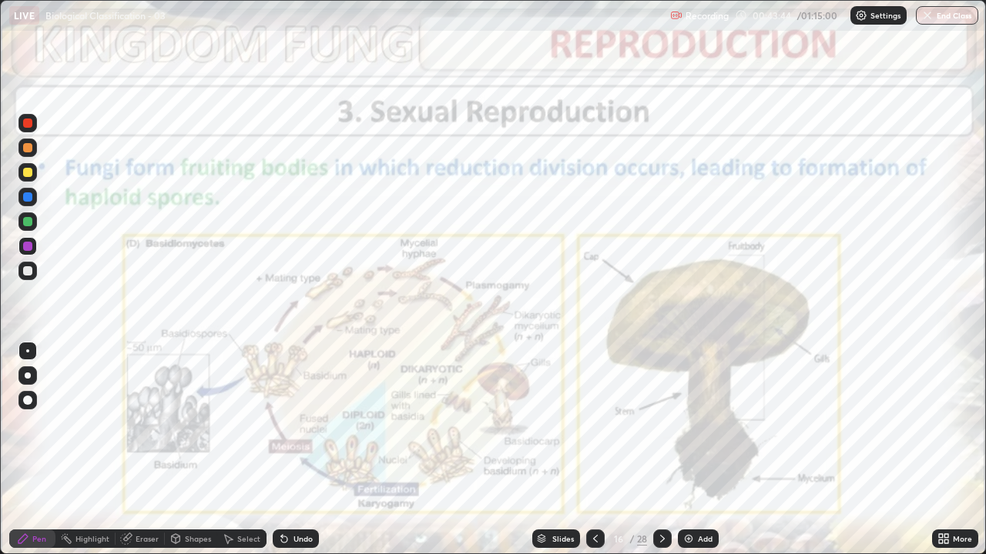
click at [662, 423] on icon at bounding box center [662, 539] width 12 height 12
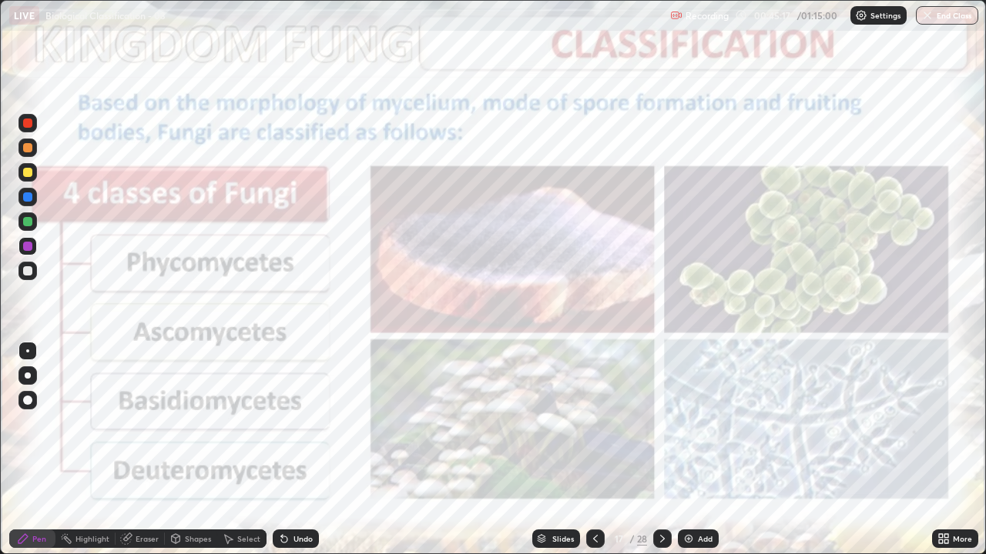
click at [85, 423] on div "Highlight" at bounding box center [92, 539] width 34 height 8
click at [300, 423] on div "Undo" at bounding box center [302, 539] width 19 height 8
click at [661, 423] on icon at bounding box center [662, 539] width 12 height 12
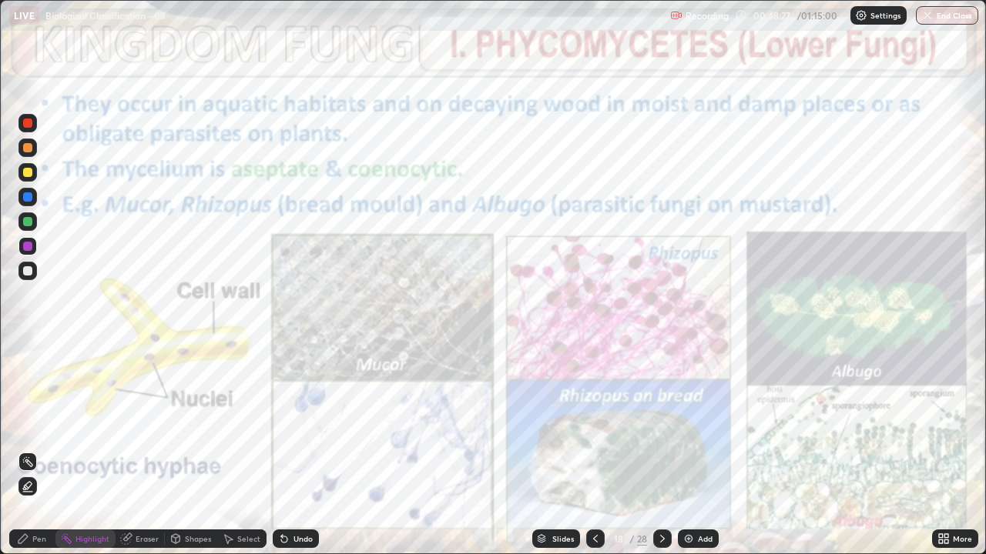
click at [28, 423] on icon at bounding box center [27, 492] width 9 height 0
click at [295, 423] on div "Undo" at bounding box center [302, 539] width 19 height 8
click at [287, 423] on icon at bounding box center [284, 539] width 12 height 12
click at [40, 423] on div "Pen" at bounding box center [39, 539] width 14 height 8
click at [659, 423] on icon at bounding box center [662, 539] width 12 height 12
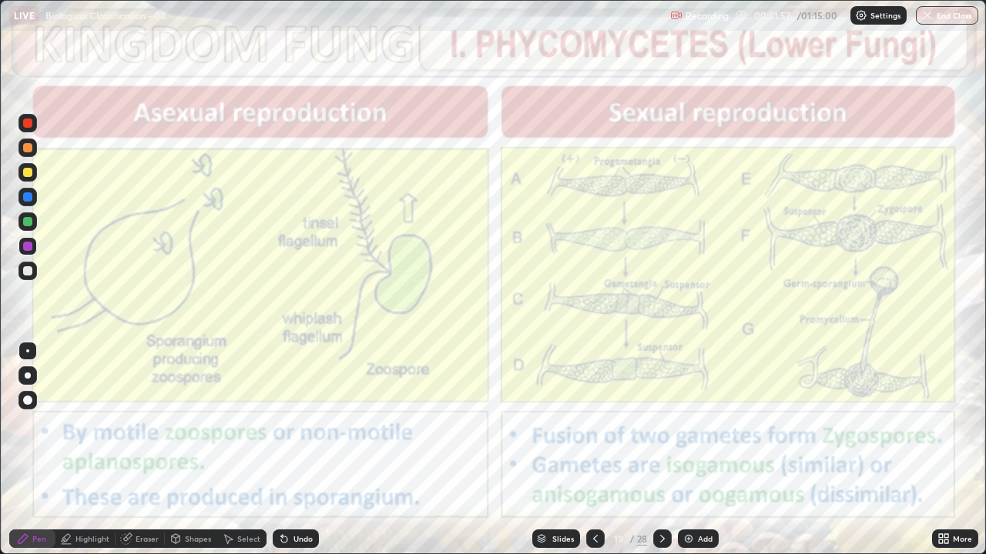
click at [586, 423] on div at bounding box center [595, 539] width 18 height 18
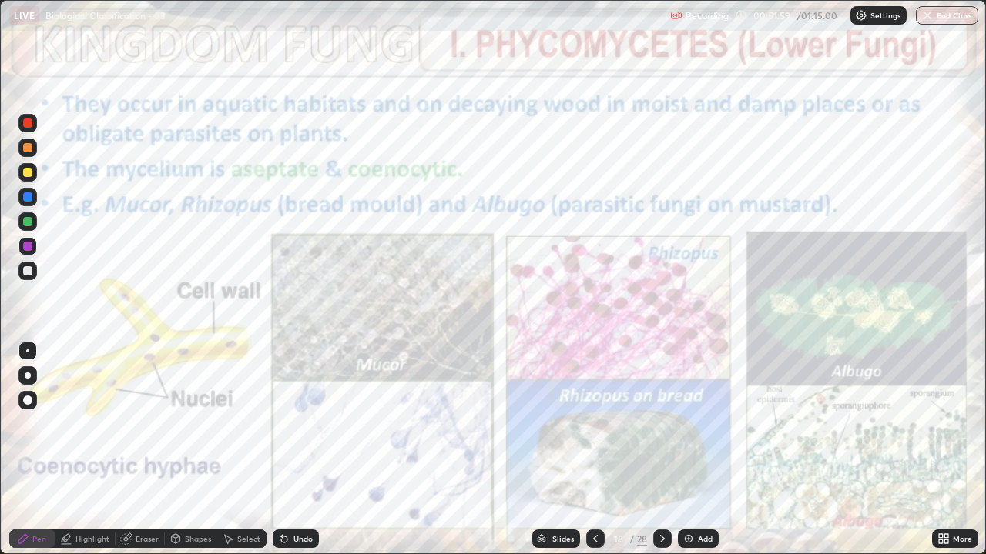
click at [662, 423] on icon at bounding box center [662, 539] width 5 height 8
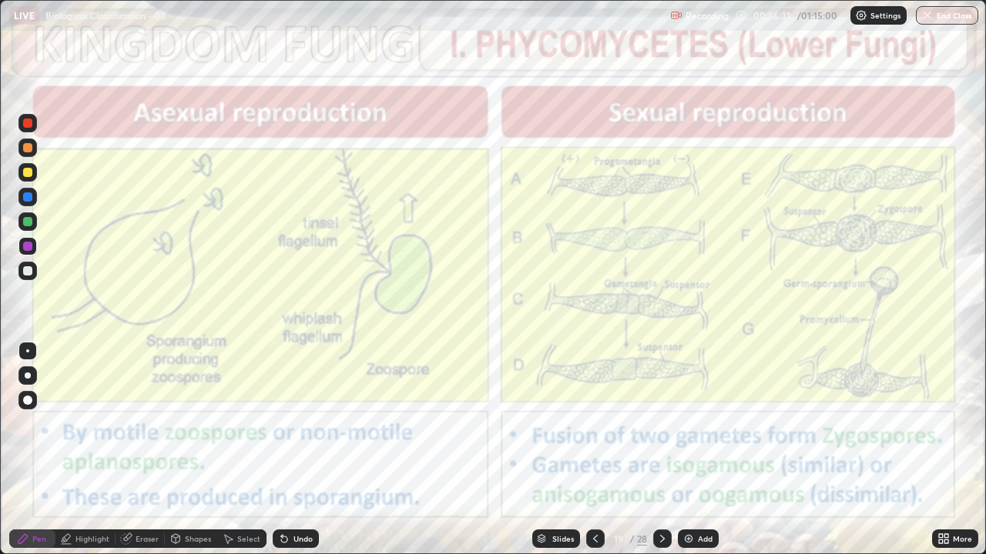
click at [99, 423] on div "Highlight" at bounding box center [92, 539] width 34 height 8
click at [28, 423] on circle at bounding box center [29, 458] width 2 height 2
click at [661, 423] on icon at bounding box center [662, 539] width 12 height 12
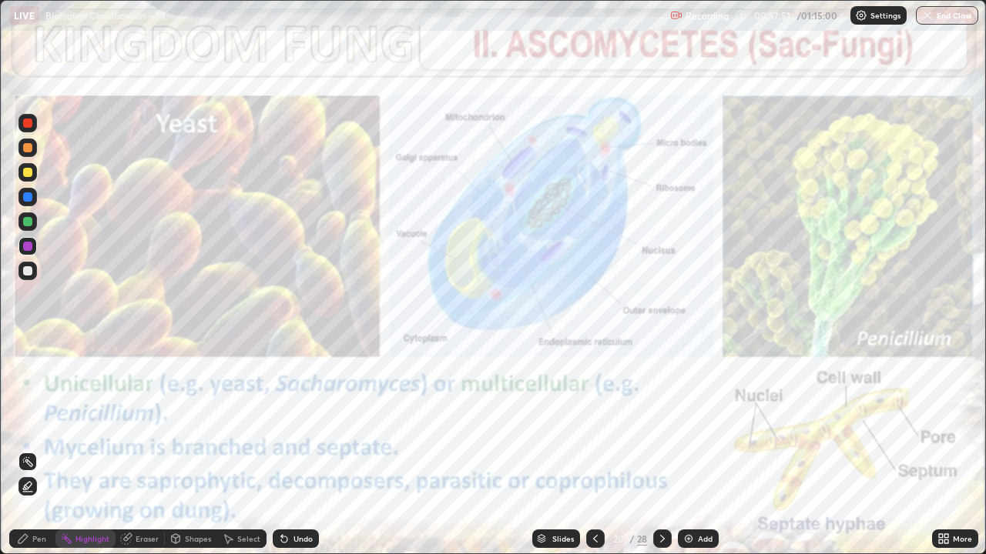
click at [594, 423] on icon at bounding box center [595, 539] width 12 height 12
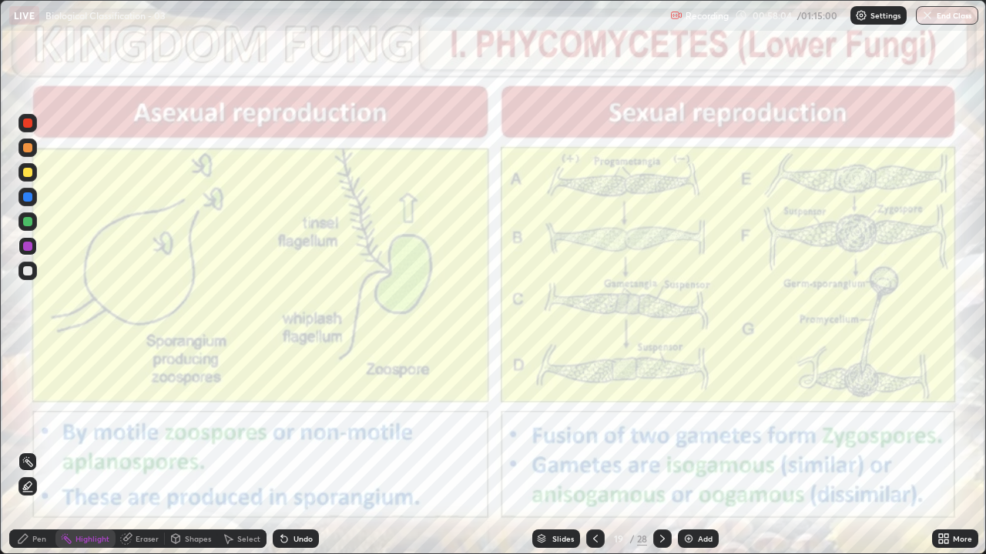
click at [662, 423] on icon at bounding box center [662, 539] width 12 height 12
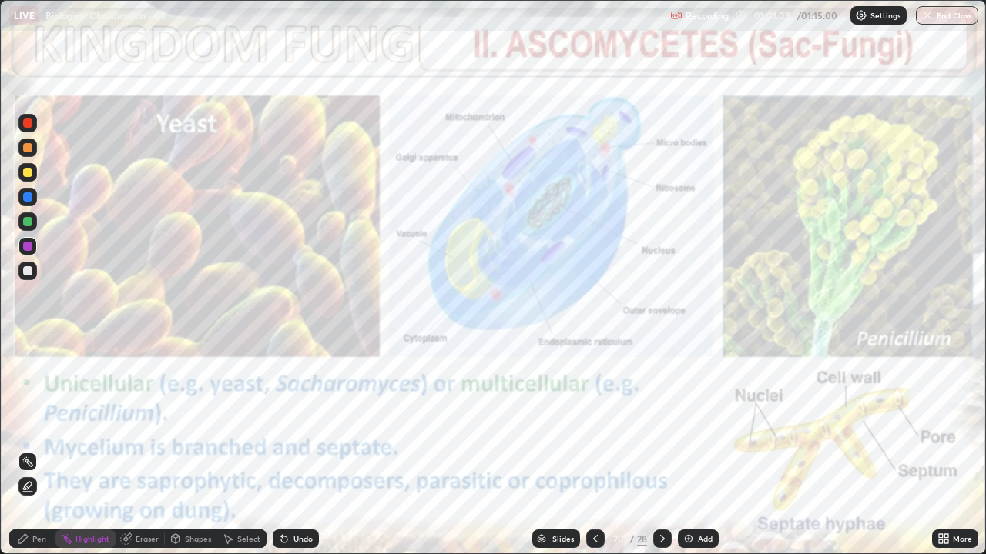
click at [662, 423] on icon at bounding box center [662, 539] width 12 height 12
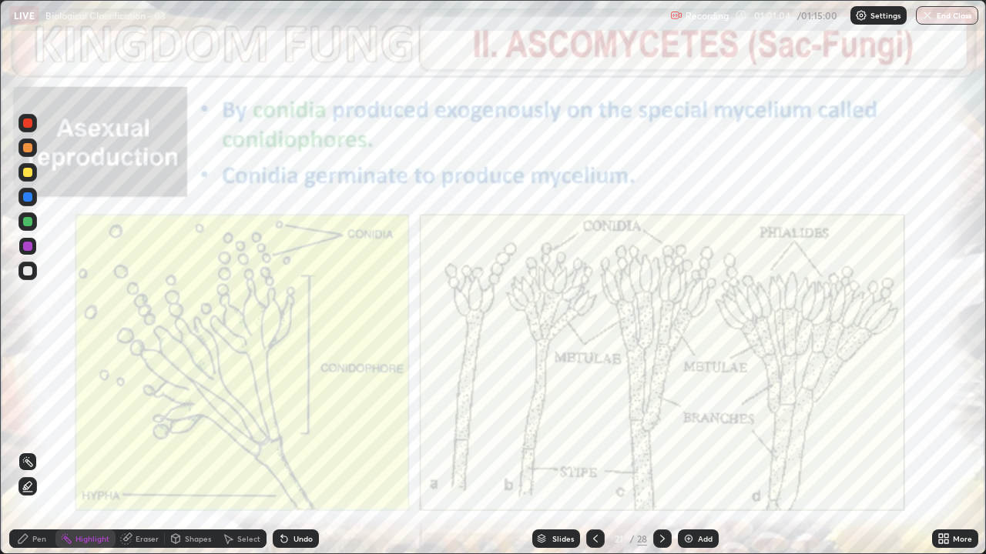
click at [587, 423] on div at bounding box center [595, 539] width 18 height 18
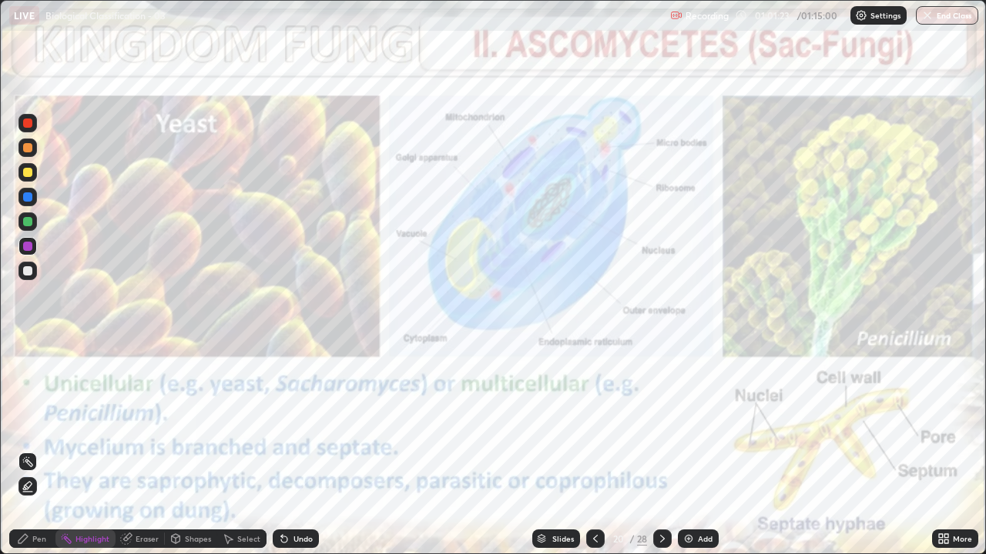
click at [661, 423] on icon at bounding box center [662, 539] width 12 height 12
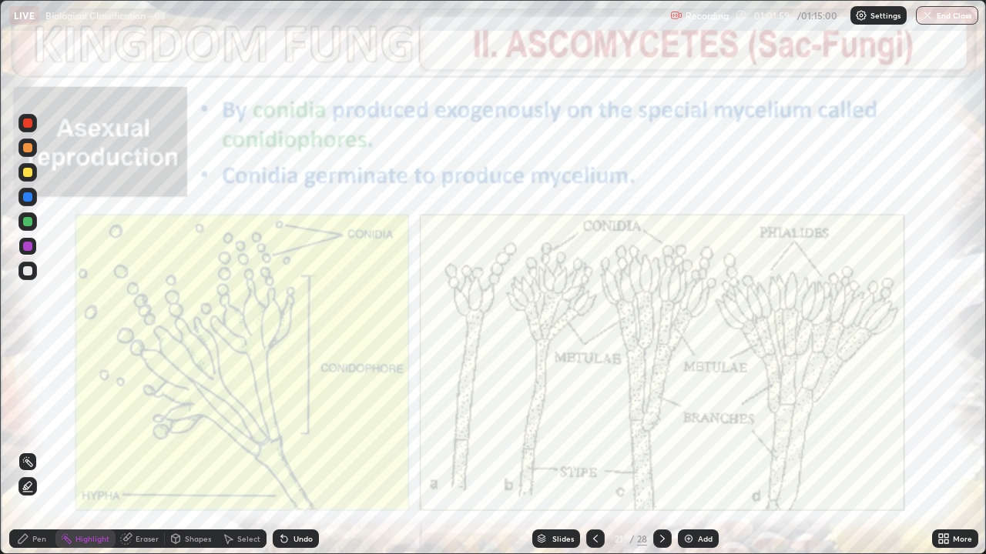
click at [32, 423] on div "Pen" at bounding box center [32, 539] width 46 height 18
click at [25, 376] on div at bounding box center [28, 376] width 6 height 6
click at [661, 423] on icon at bounding box center [662, 539] width 12 height 12
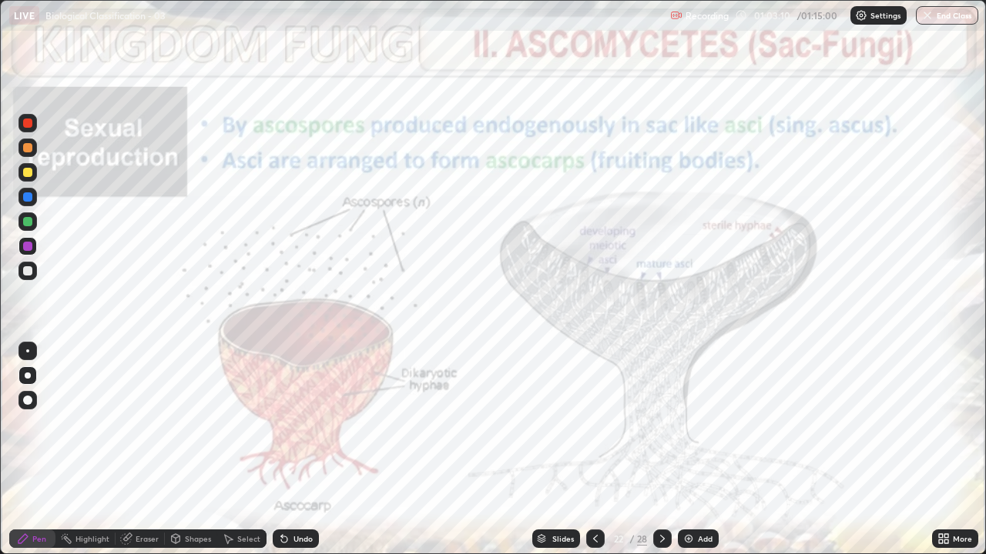
click at [594, 423] on icon at bounding box center [595, 539] width 12 height 12
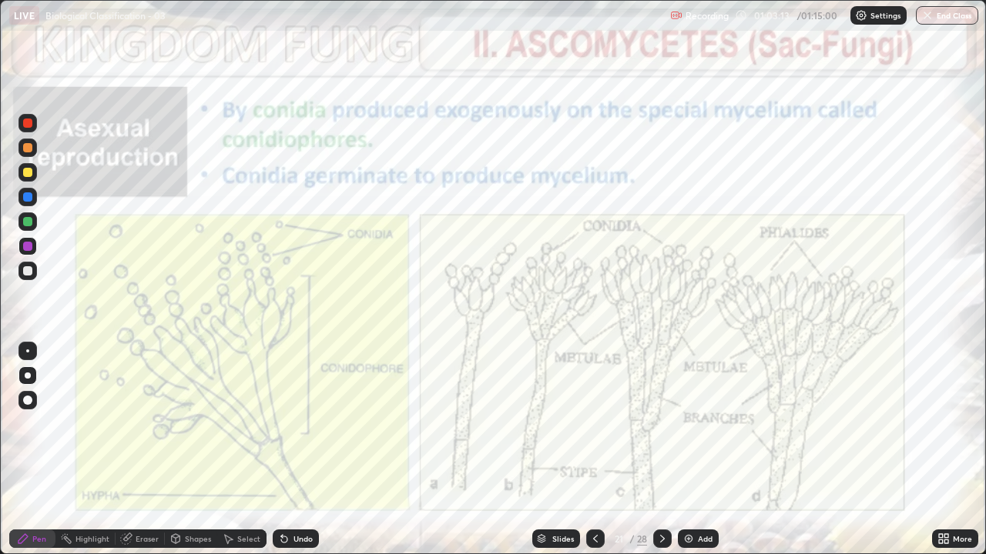
click at [660, 423] on icon at bounding box center [662, 539] width 12 height 12
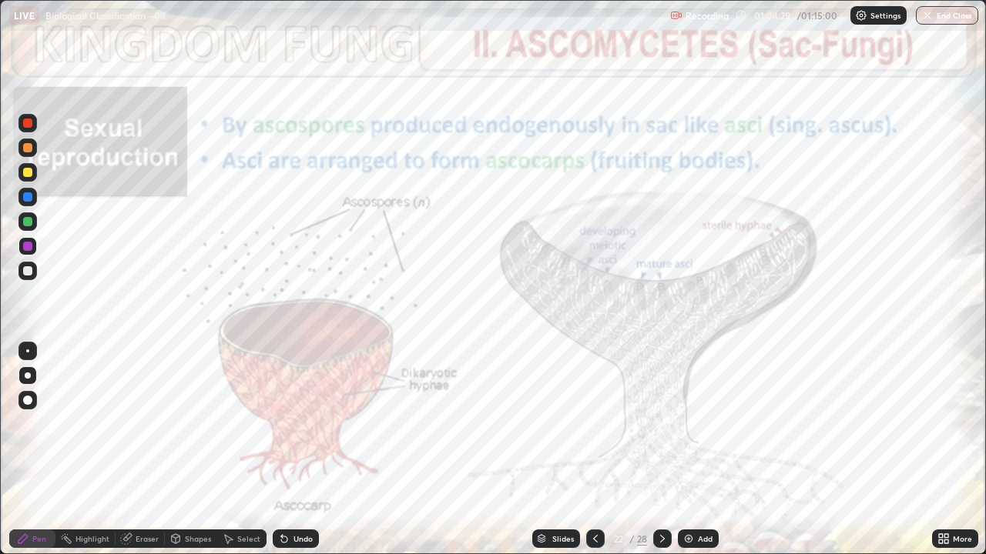
click at [941, 423] on icon at bounding box center [941, 536] width 4 height 4
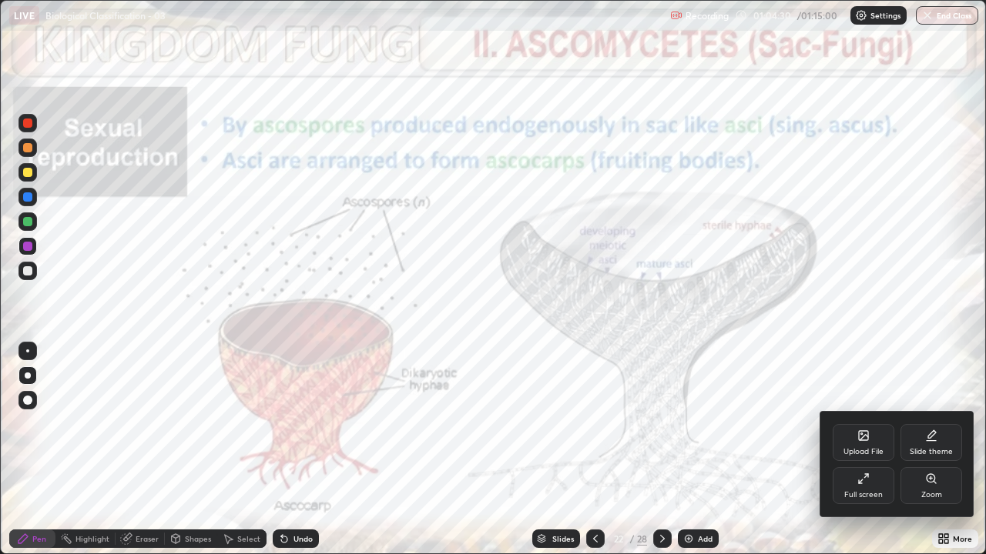
click at [937, 423] on div "Zoom" at bounding box center [931, 495] width 21 height 8
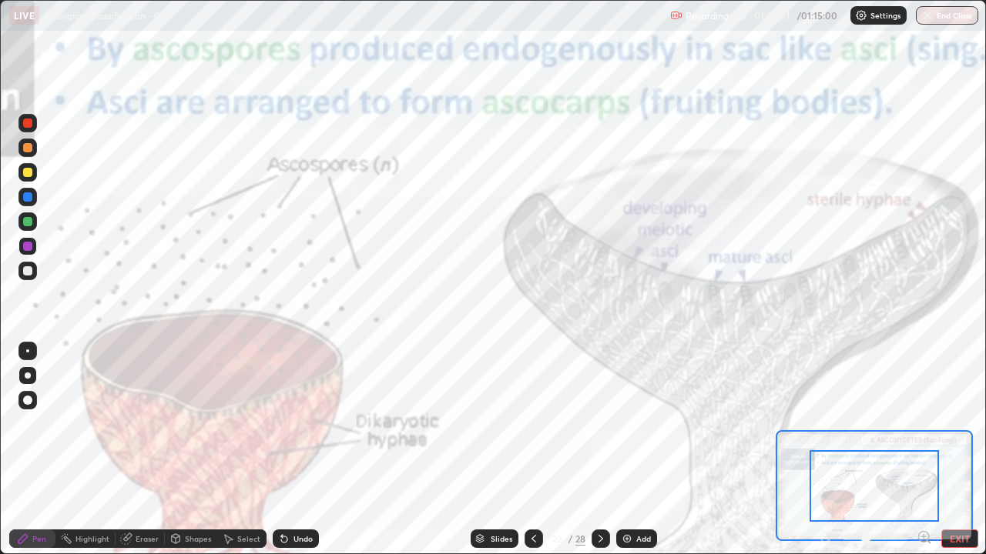
click at [922, 423] on icon at bounding box center [923, 537] width 15 height 15
click at [923, 423] on icon at bounding box center [924, 537] width 4 height 0
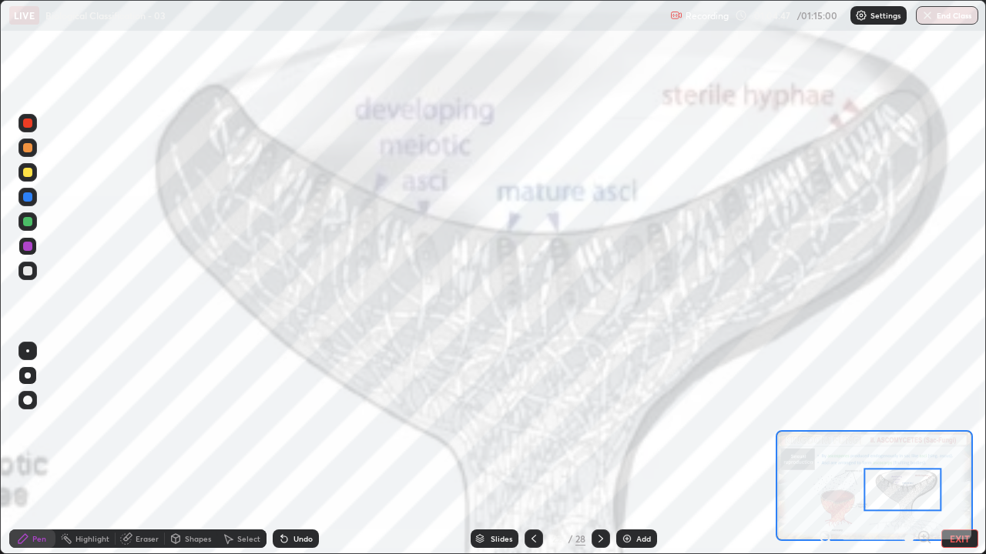
click at [954, 423] on button "EXIT" at bounding box center [959, 539] width 37 height 18
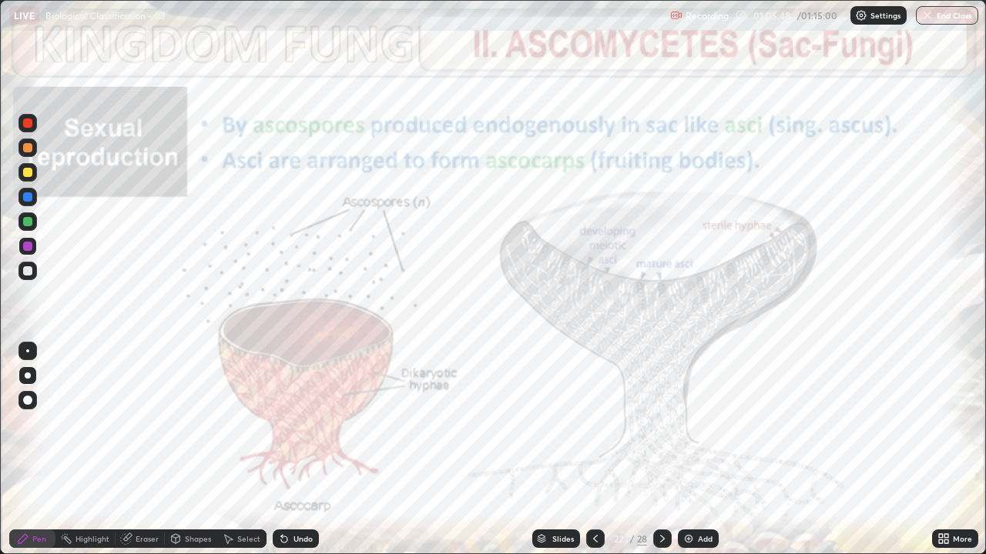
click at [661, 423] on icon at bounding box center [662, 539] width 12 height 12
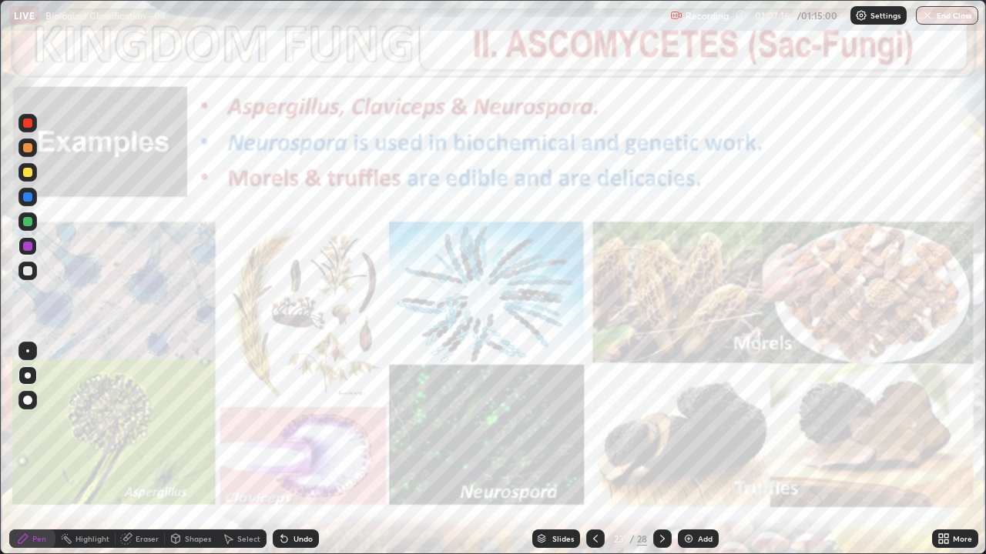
click at [660, 423] on icon at bounding box center [662, 539] width 12 height 12
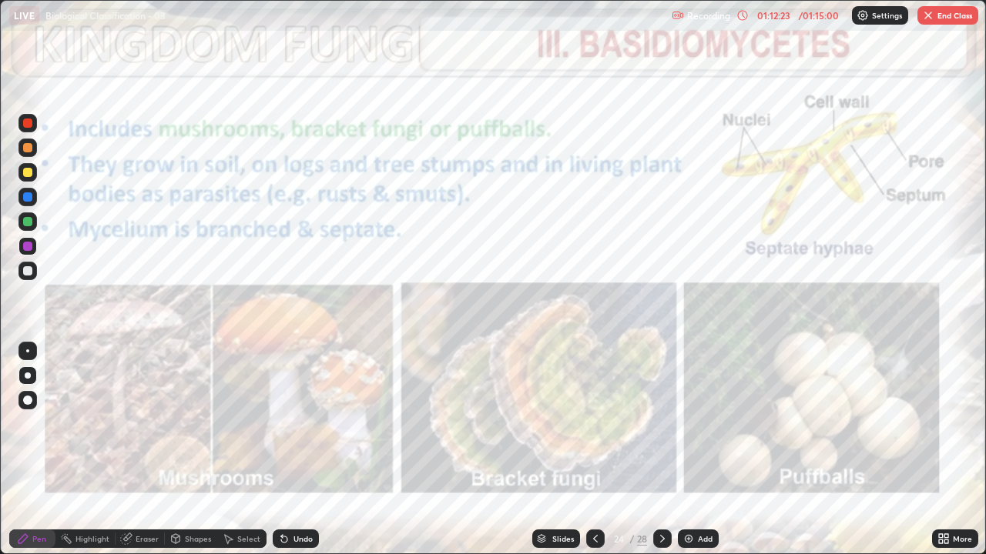
click at [948, 423] on div "More" at bounding box center [955, 539] width 46 height 18
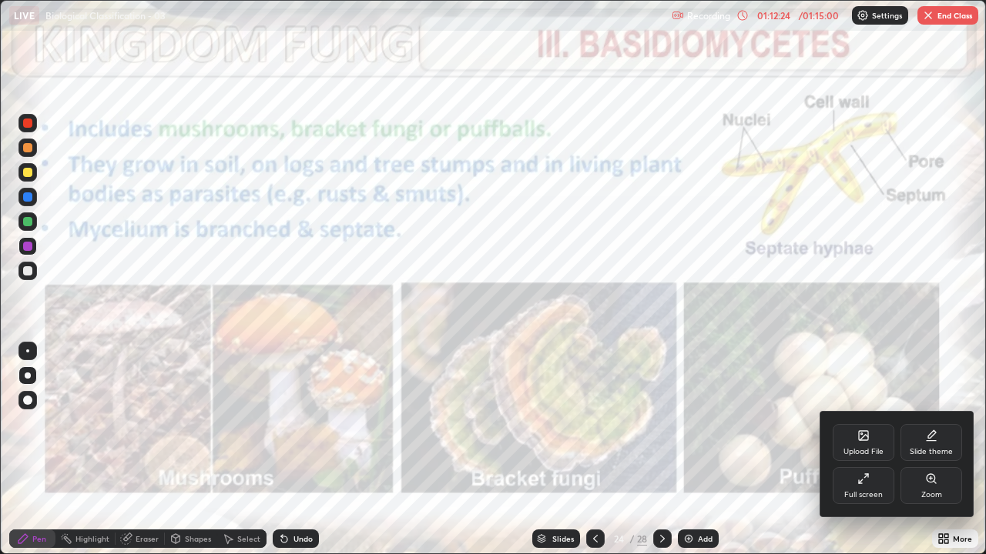
click at [941, 16] on div at bounding box center [493, 277] width 986 height 554
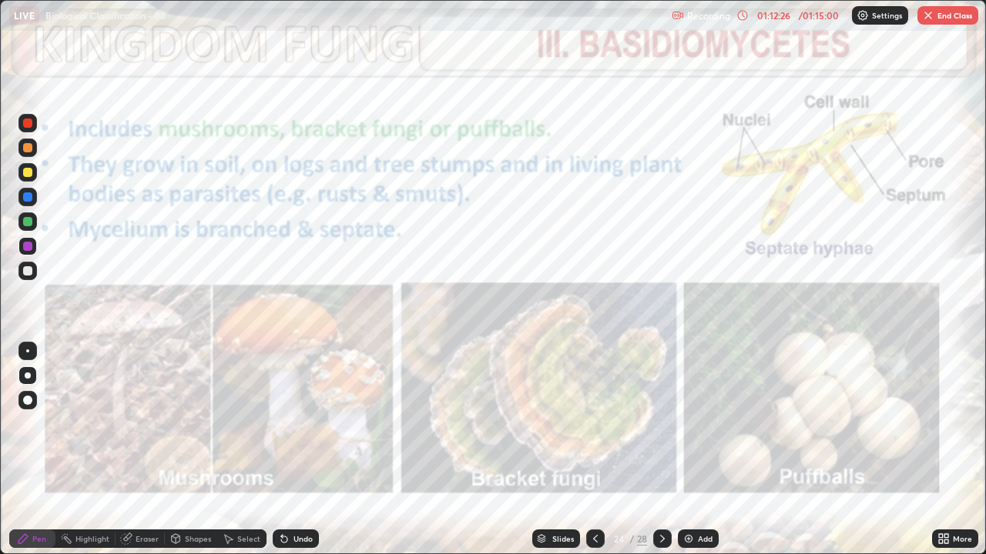
click at [935, 18] on button "End Class" at bounding box center [947, 15] width 61 height 18
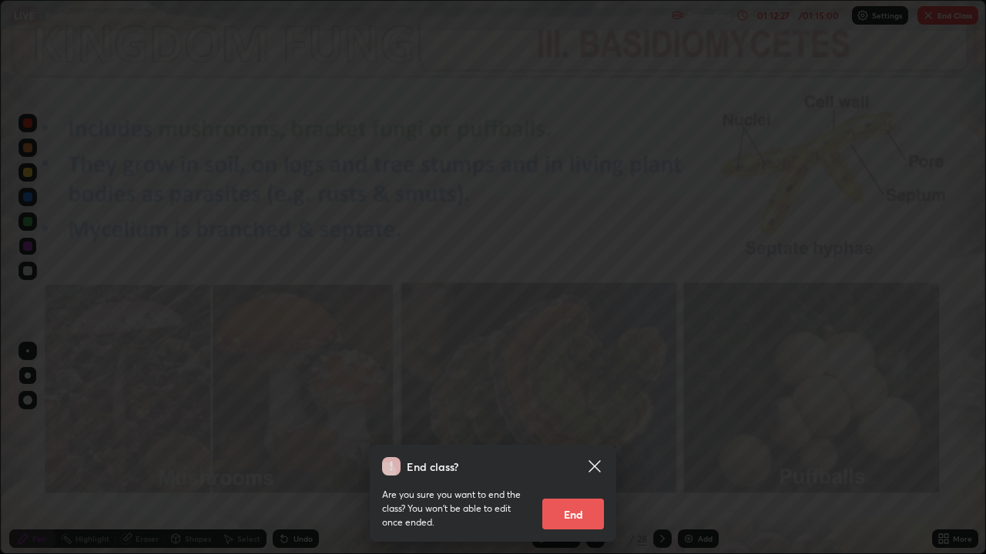
click at [573, 423] on button "End" at bounding box center [573, 514] width 62 height 31
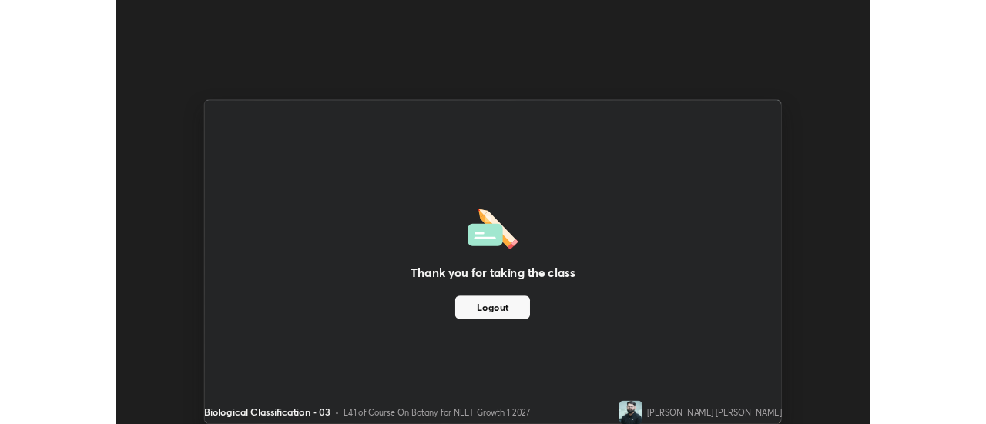
scroll to position [76569, 76008]
